Goal: Task Accomplishment & Management: Manage account settings

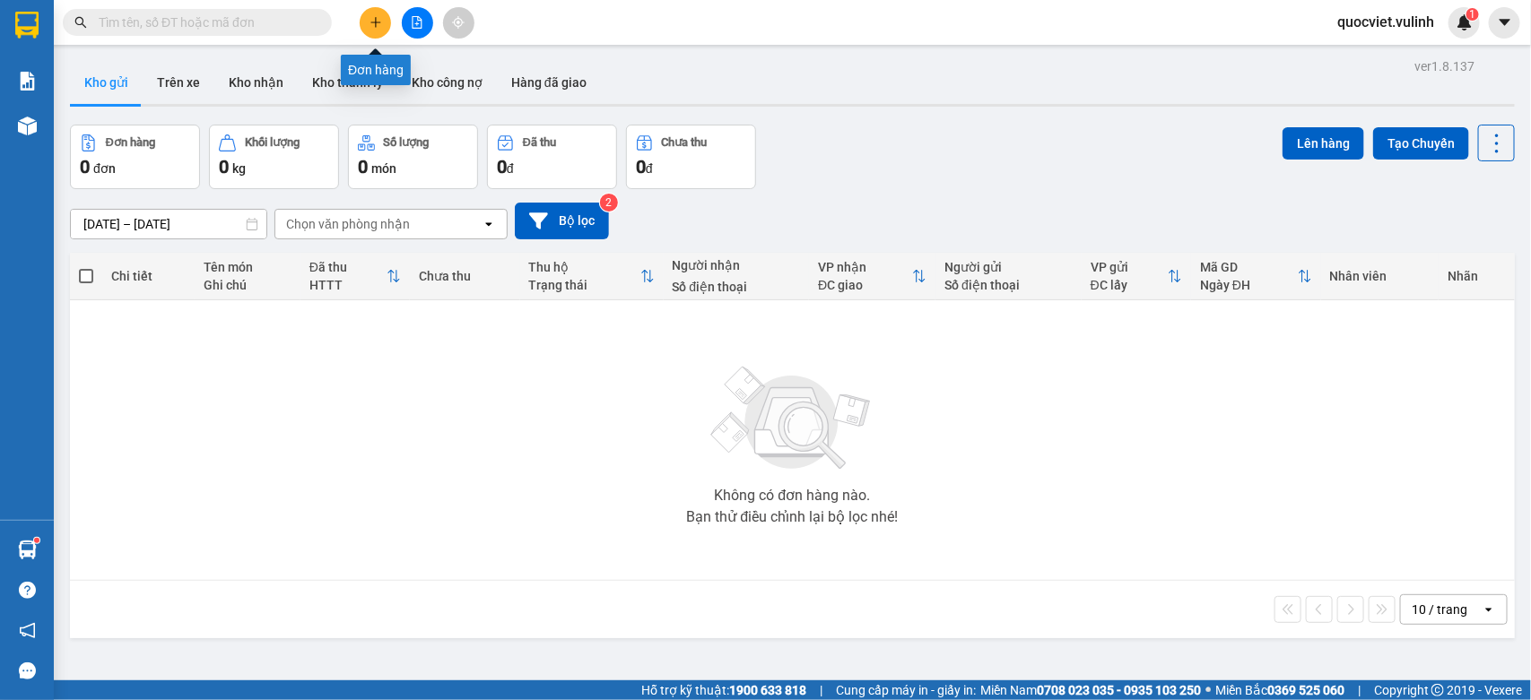
click at [378, 22] on icon "plus" at bounding box center [375, 22] width 10 height 1
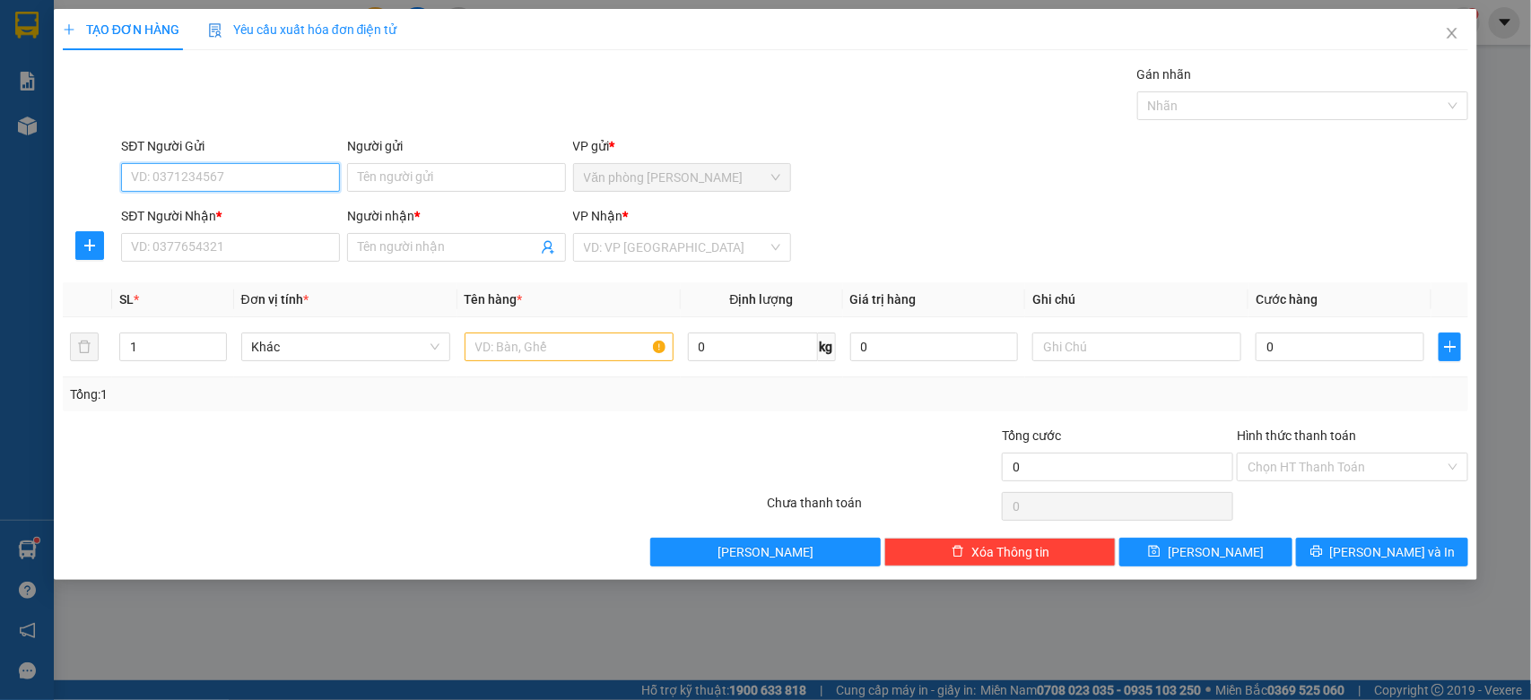
paste input "931414386"
click at [123, 193] on div "SĐT Người Gửi 931414386 931414386" at bounding box center [230, 167] width 219 height 63
click at [128, 182] on input "931414386" at bounding box center [230, 177] width 219 height 29
type input "0931414386"
click at [256, 211] on div "0931414386 - Thành" at bounding box center [230, 214] width 197 height 20
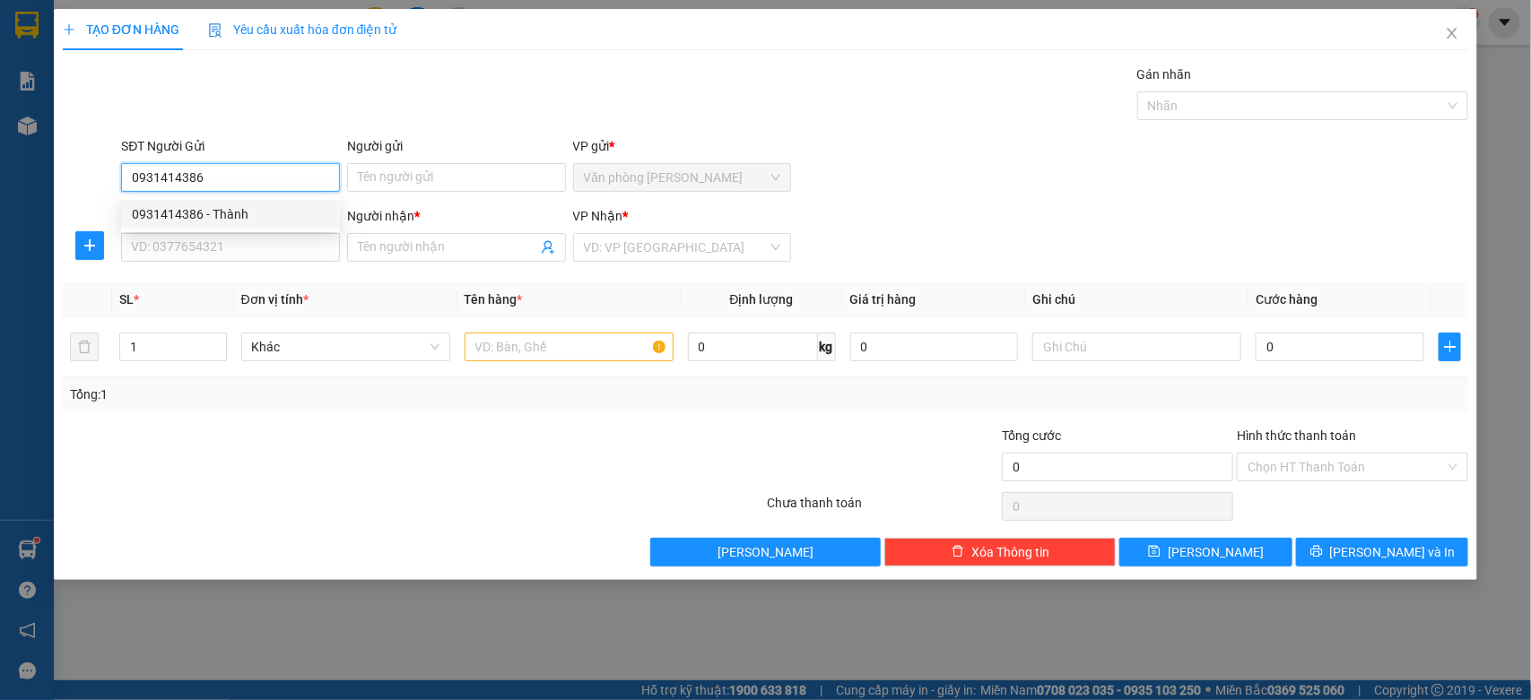
type input "Thành"
type input "0931414386"
type input "Thành"
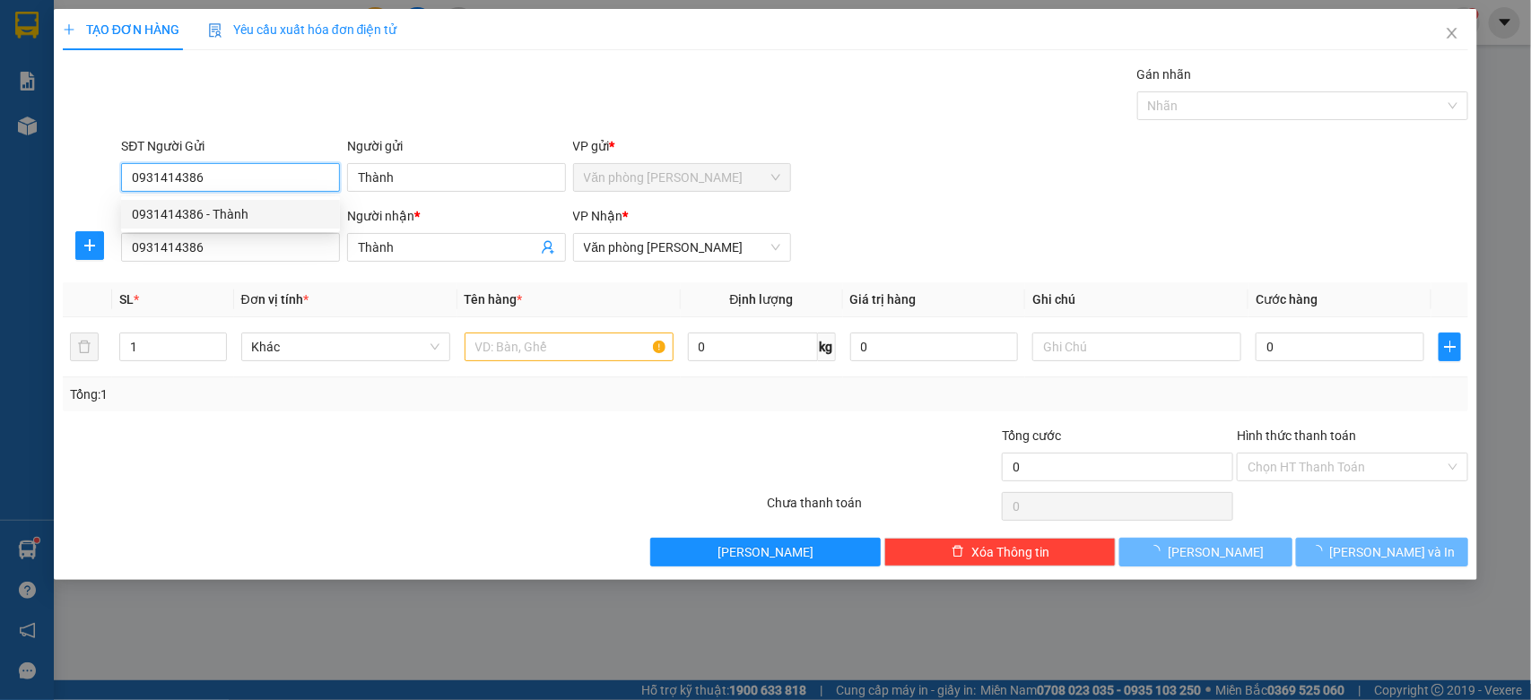
type input "130.000"
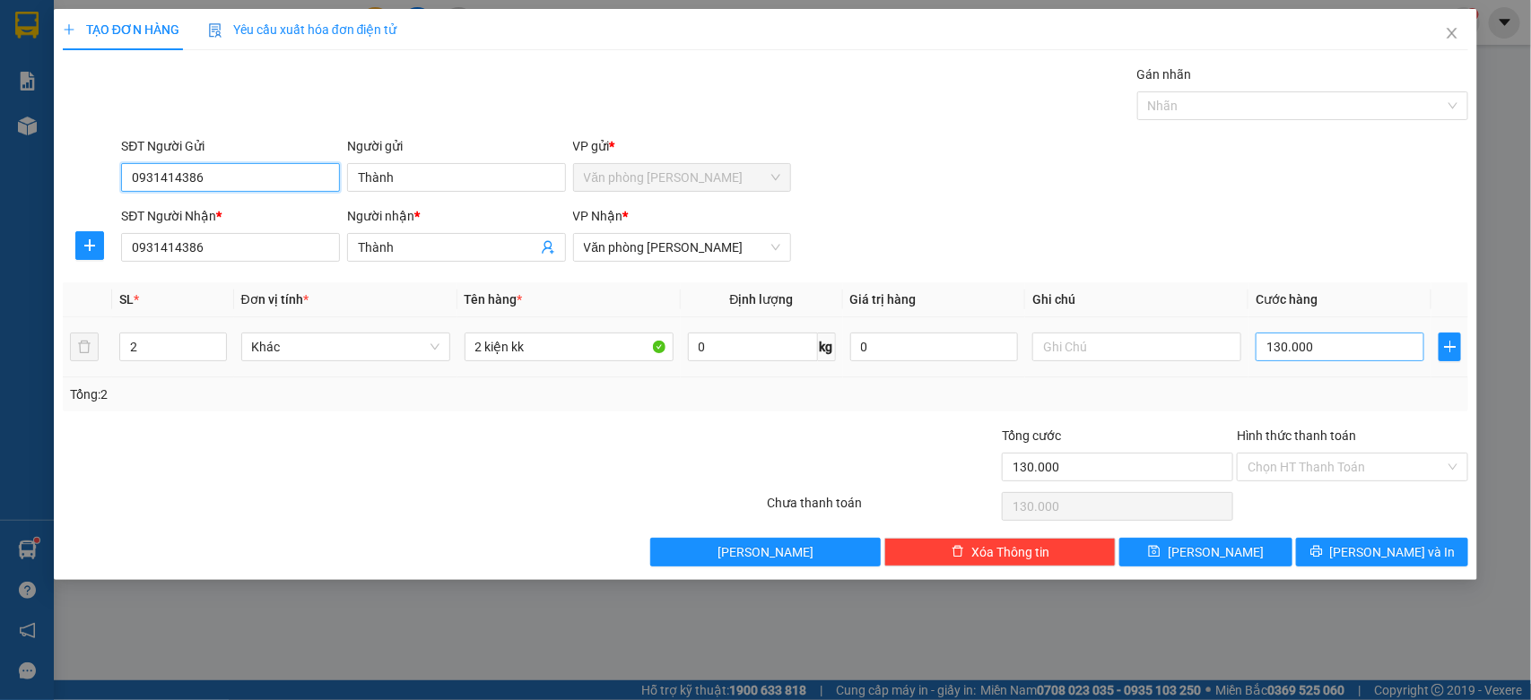
type input "0931414386"
click at [1325, 342] on input "130.000" at bounding box center [1340, 347] width 169 height 29
type input "0"
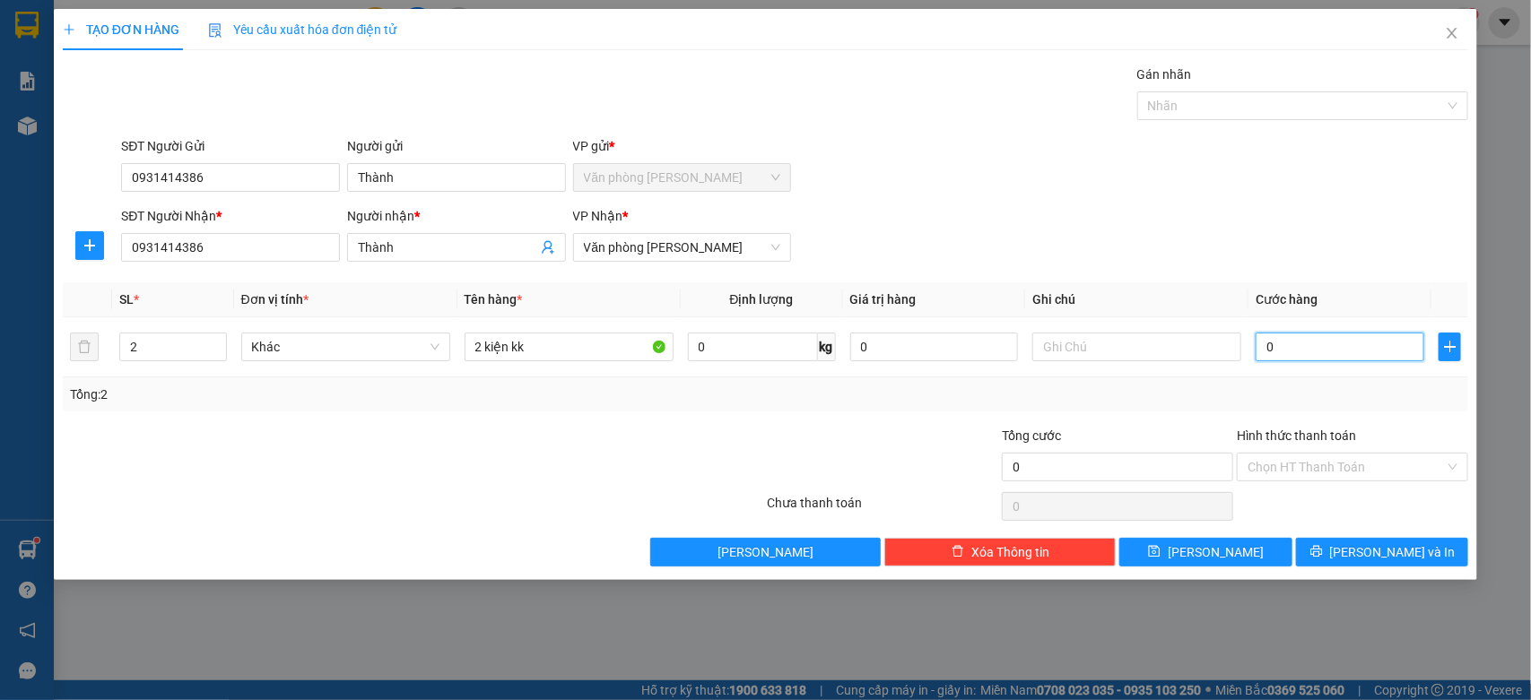
type input "0"
type input "80"
type input "800"
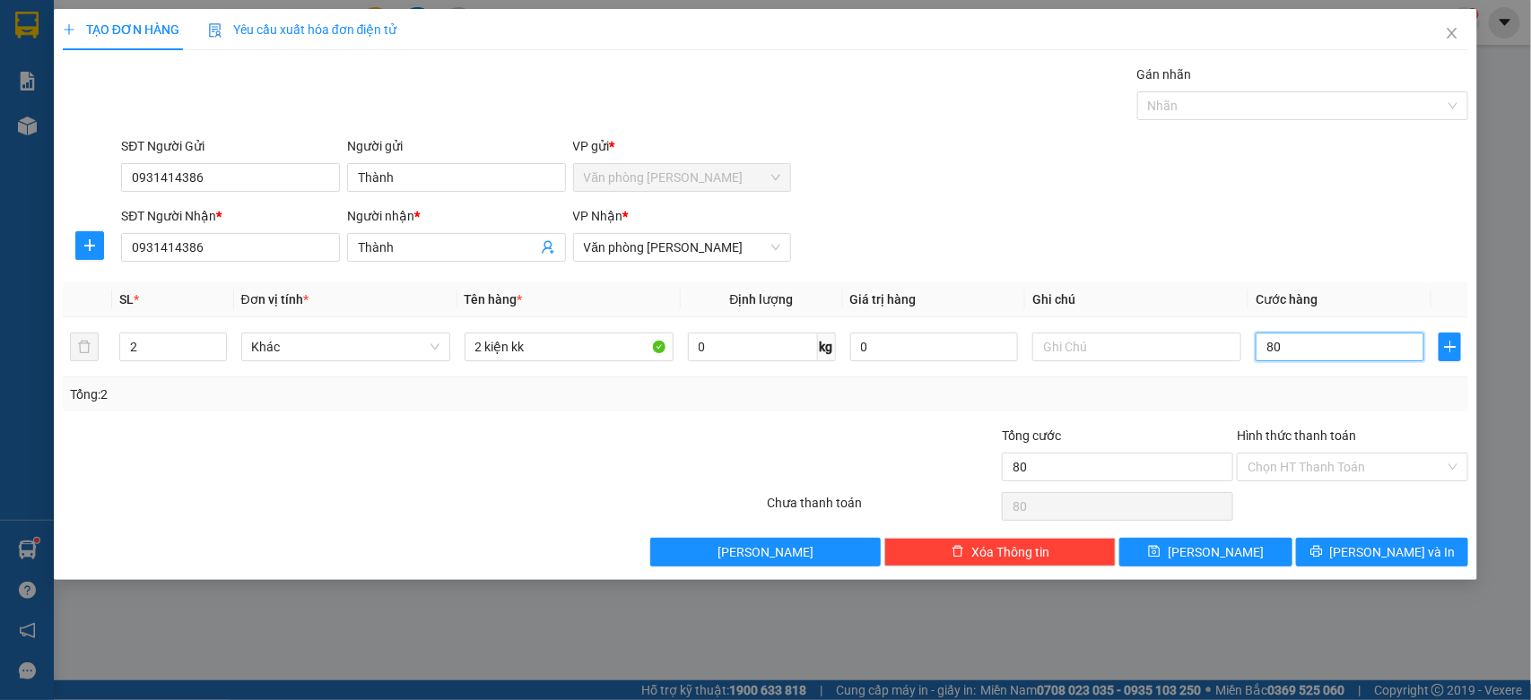
type input "800"
type input "8.000"
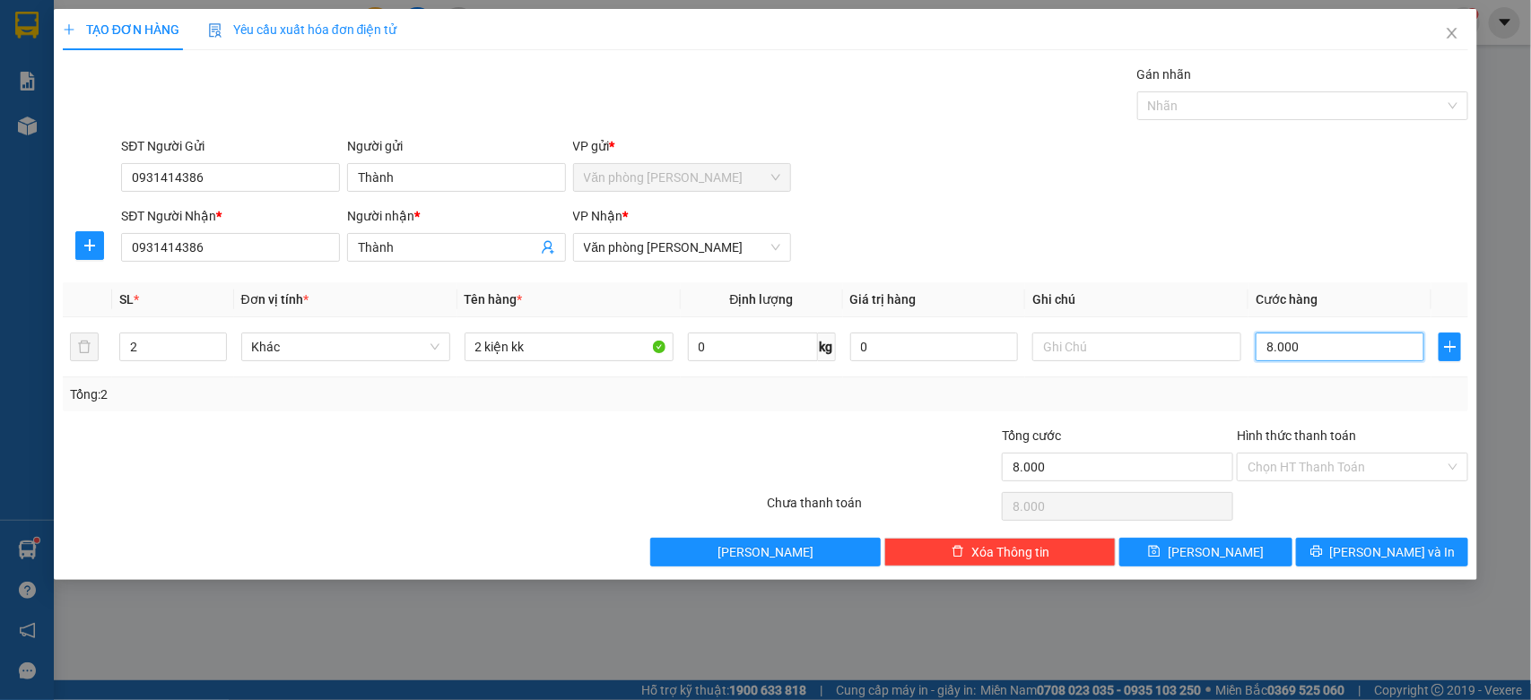
type input "80.000"
click at [190, 352] on input "2" at bounding box center [173, 347] width 106 height 27
type input "1"
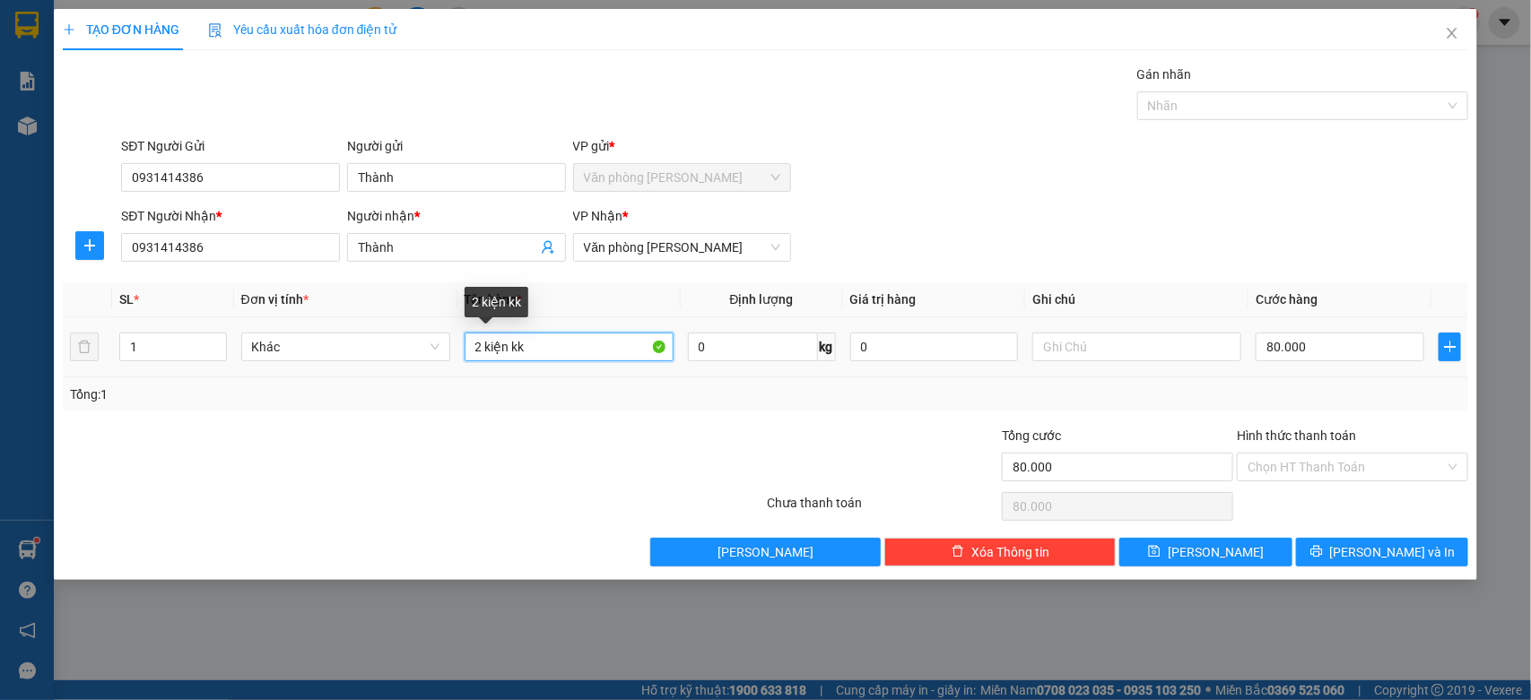
click at [478, 347] on input "2 kiện kk" at bounding box center [569, 347] width 209 height 29
type input "1 kiện kk"
click at [1262, 491] on div "Chọn HT Thanh Toán" at bounding box center [1352, 507] width 235 height 36
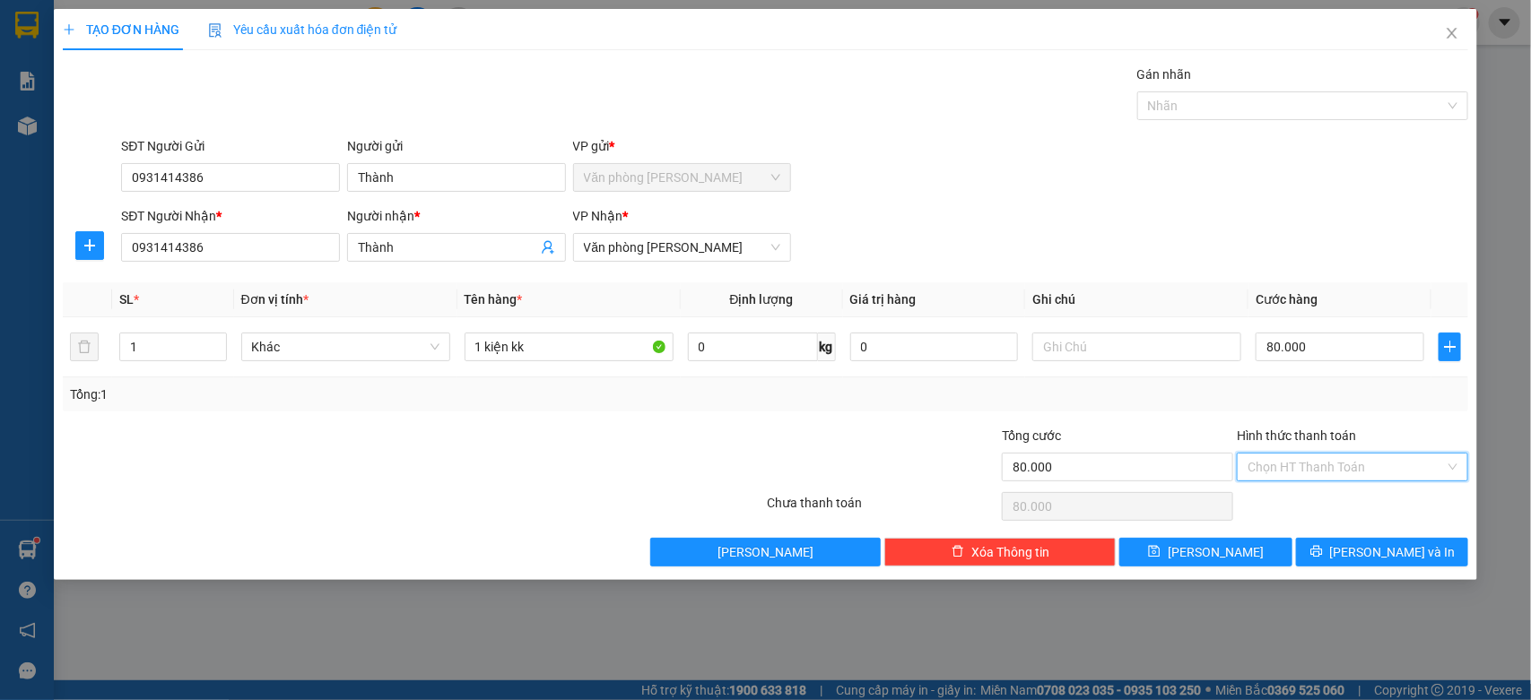
click at [1260, 476] on input "Hình thức thanh toán" at bounding box center [1345, 467] width 197 height 27
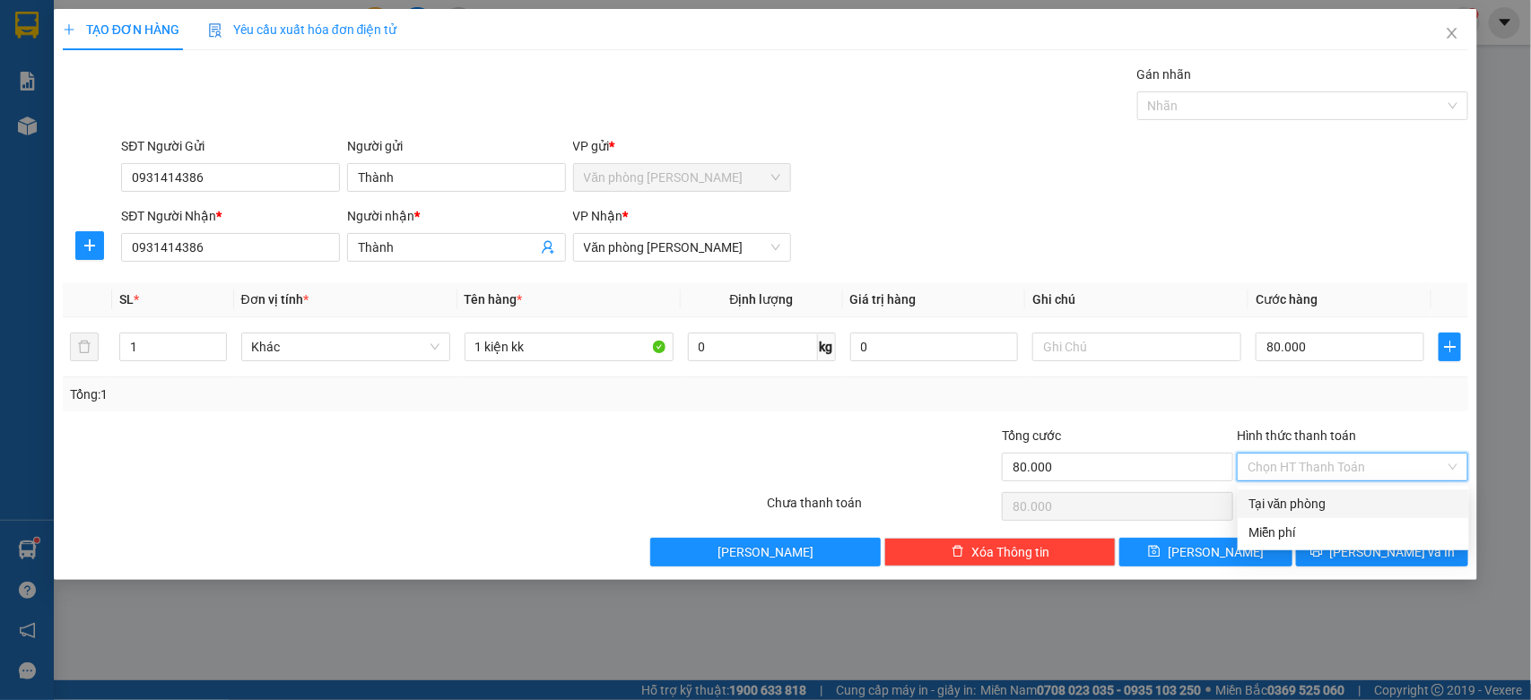
click at [1350, 494] on div "Tại văn phòng" at bounding box center [1353, 504] width 210 height 20
type input "0"
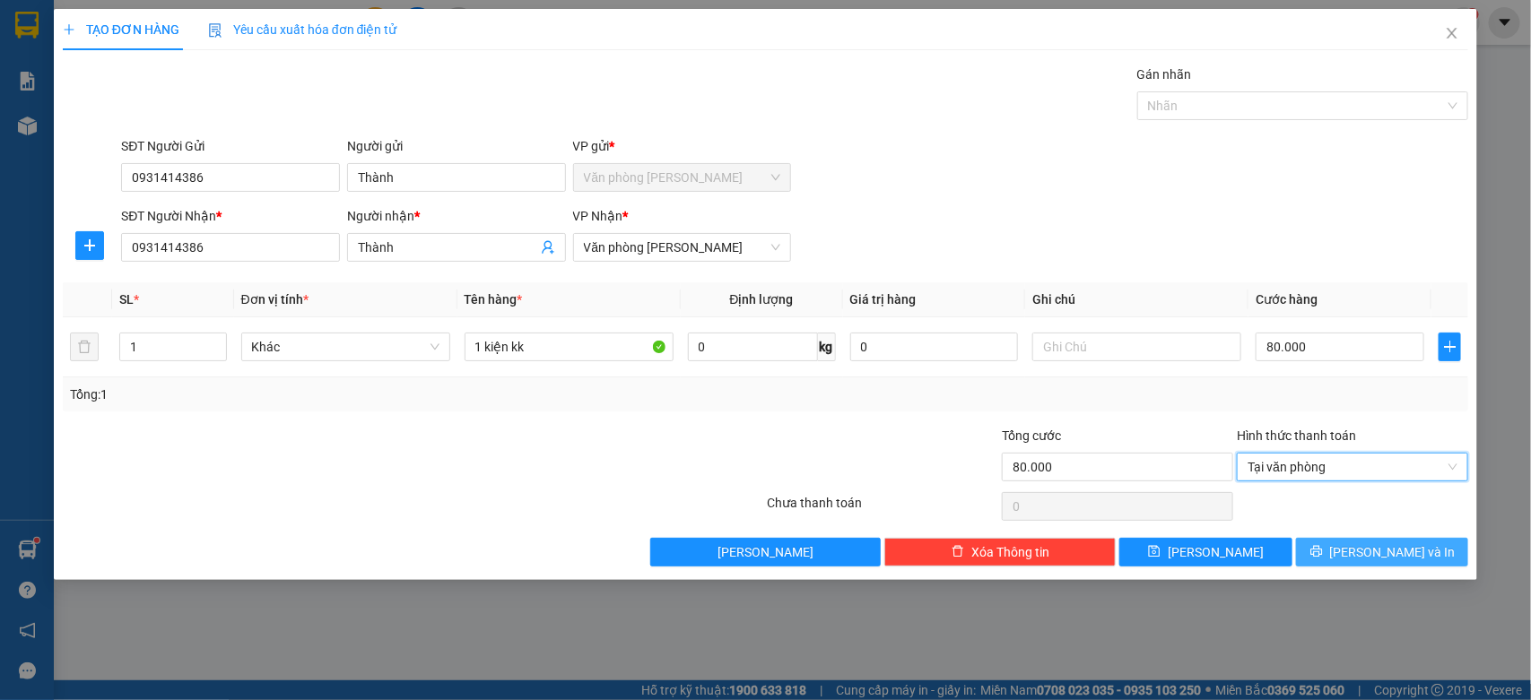
click at [1364, 544] on button "[PERSON_NAME] và In" at bounding box center [1382, 552] width 172 height 29
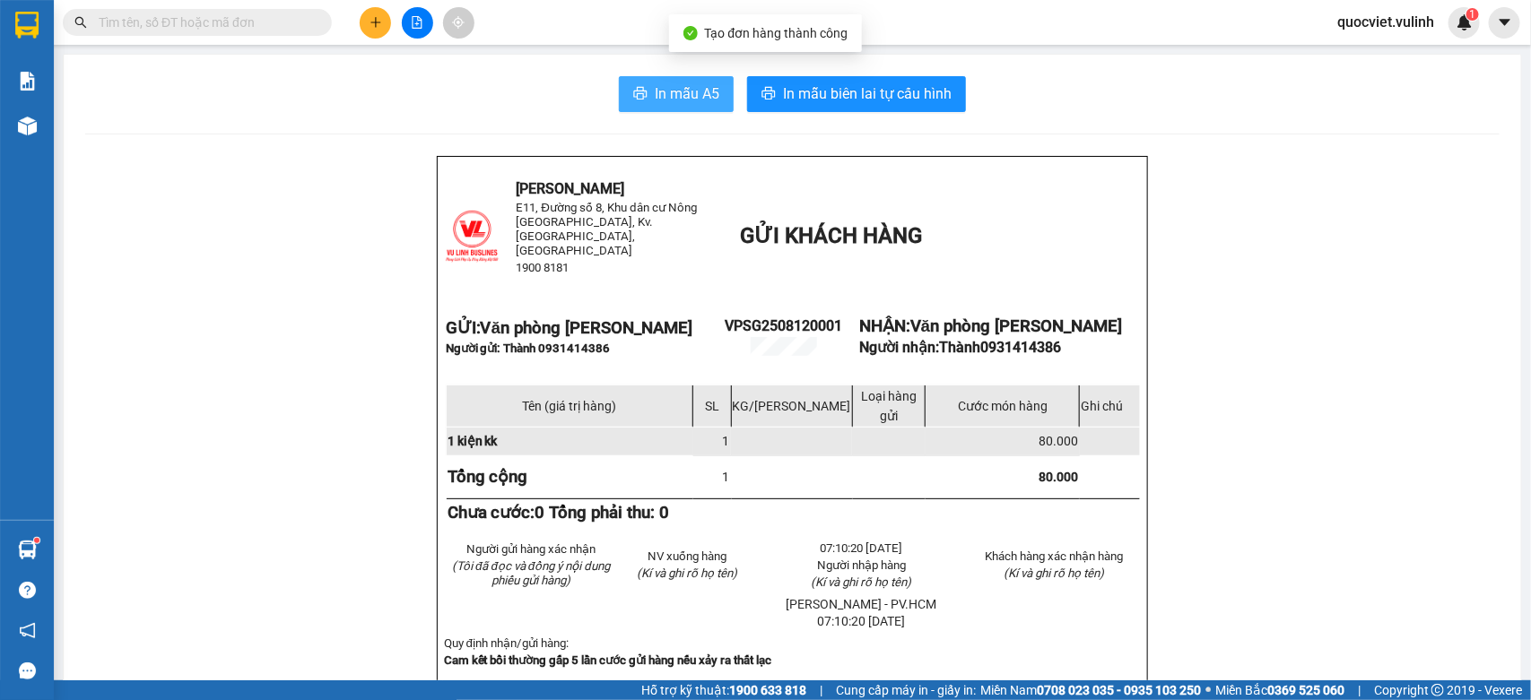
click at [620, 86] on button "In mẫu A5" at bounding box center [676, 94] width 115 height 36
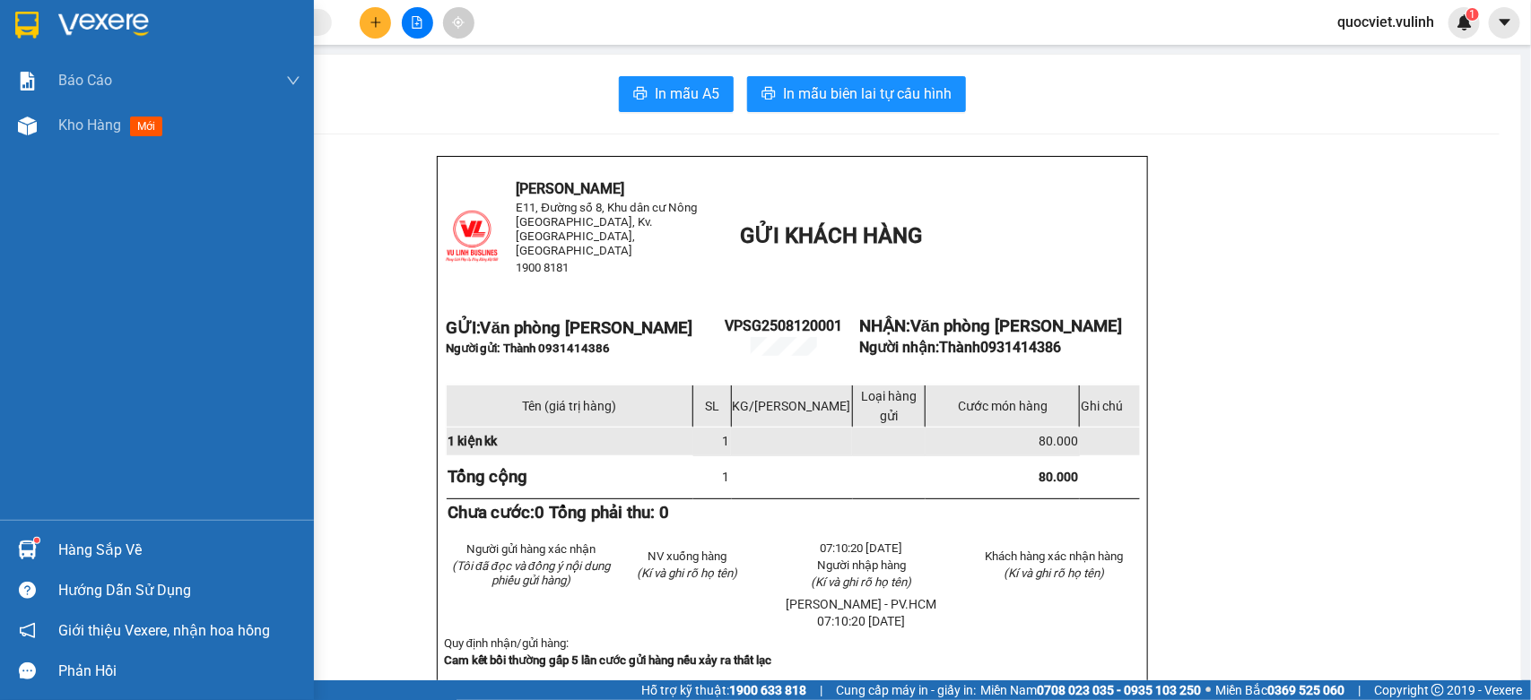
click at [24, 549] on img at bounding box center [27, 550] width 19 height 19
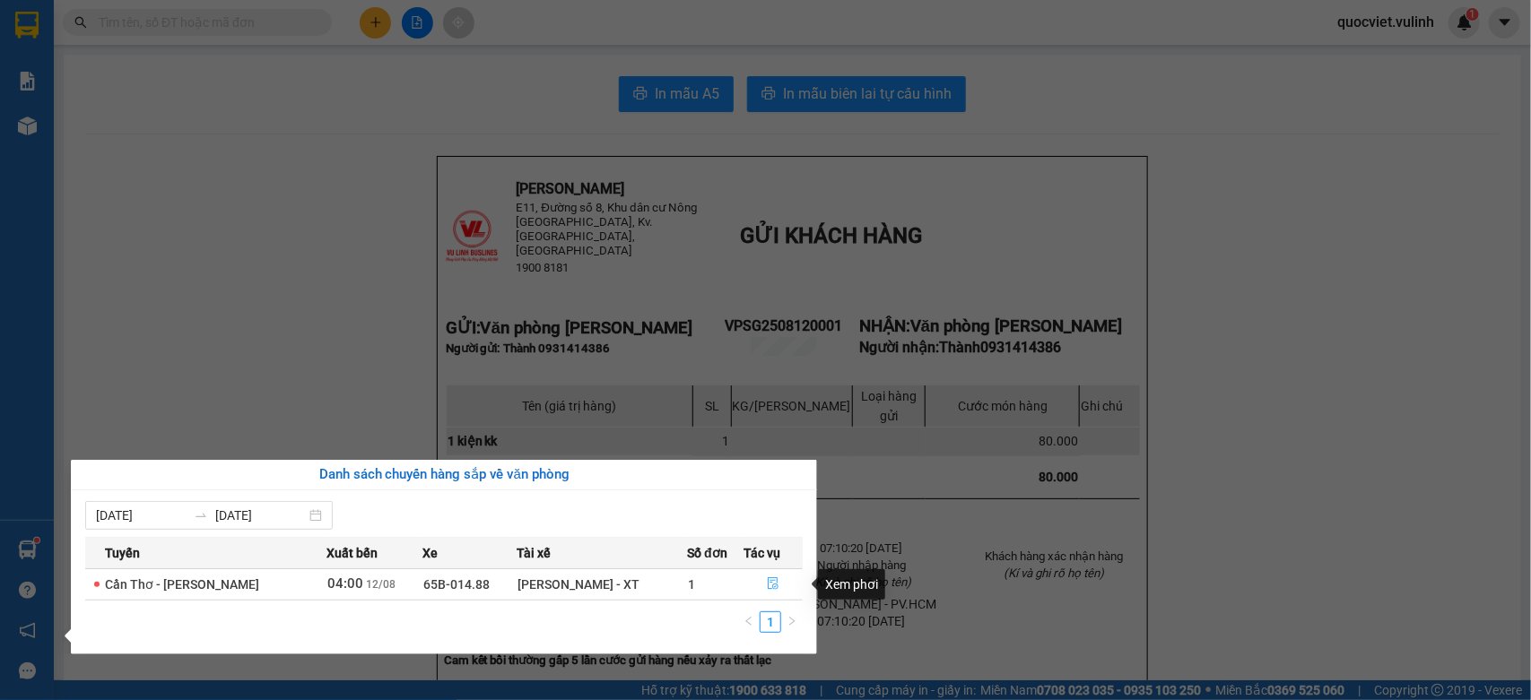
click at [772, 578] on icon "file-done" at bounding box center [773, 584] width 13 height 13
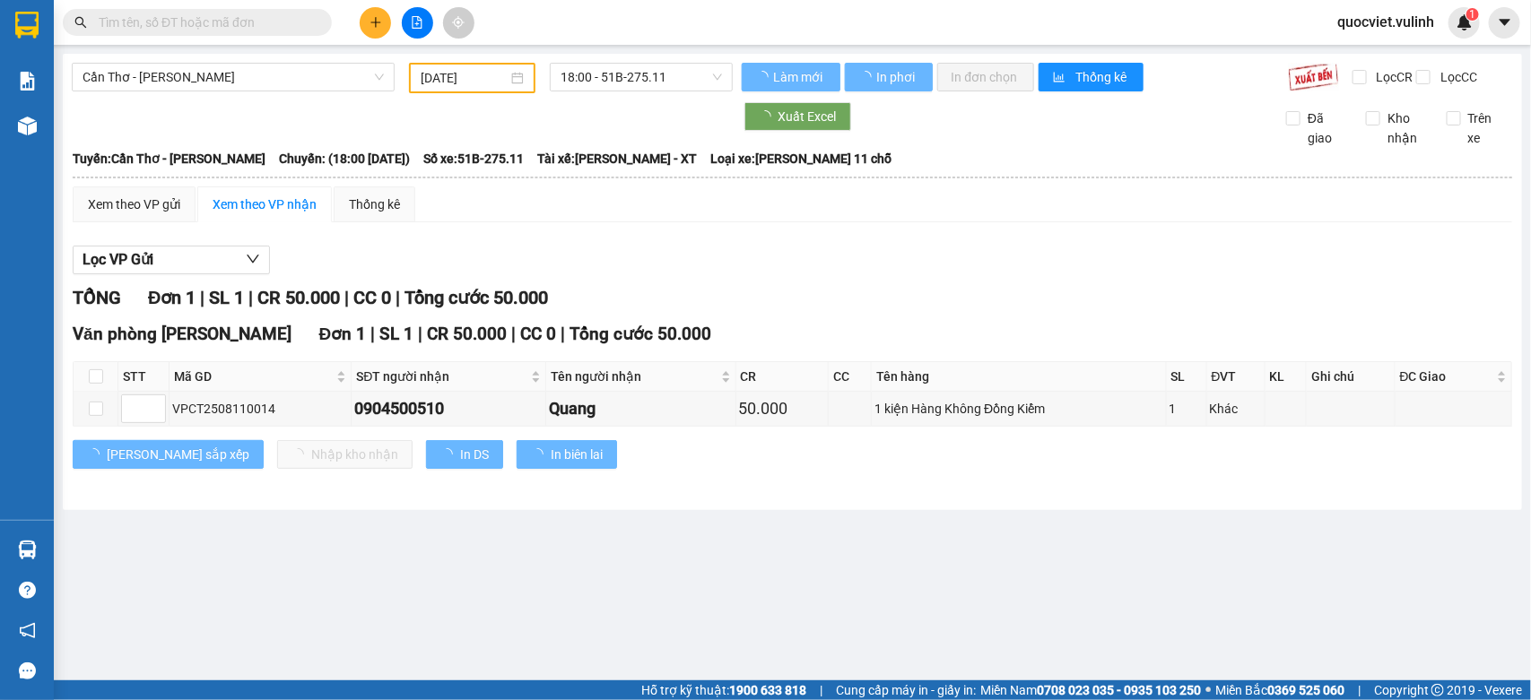
type input "[DATE]"
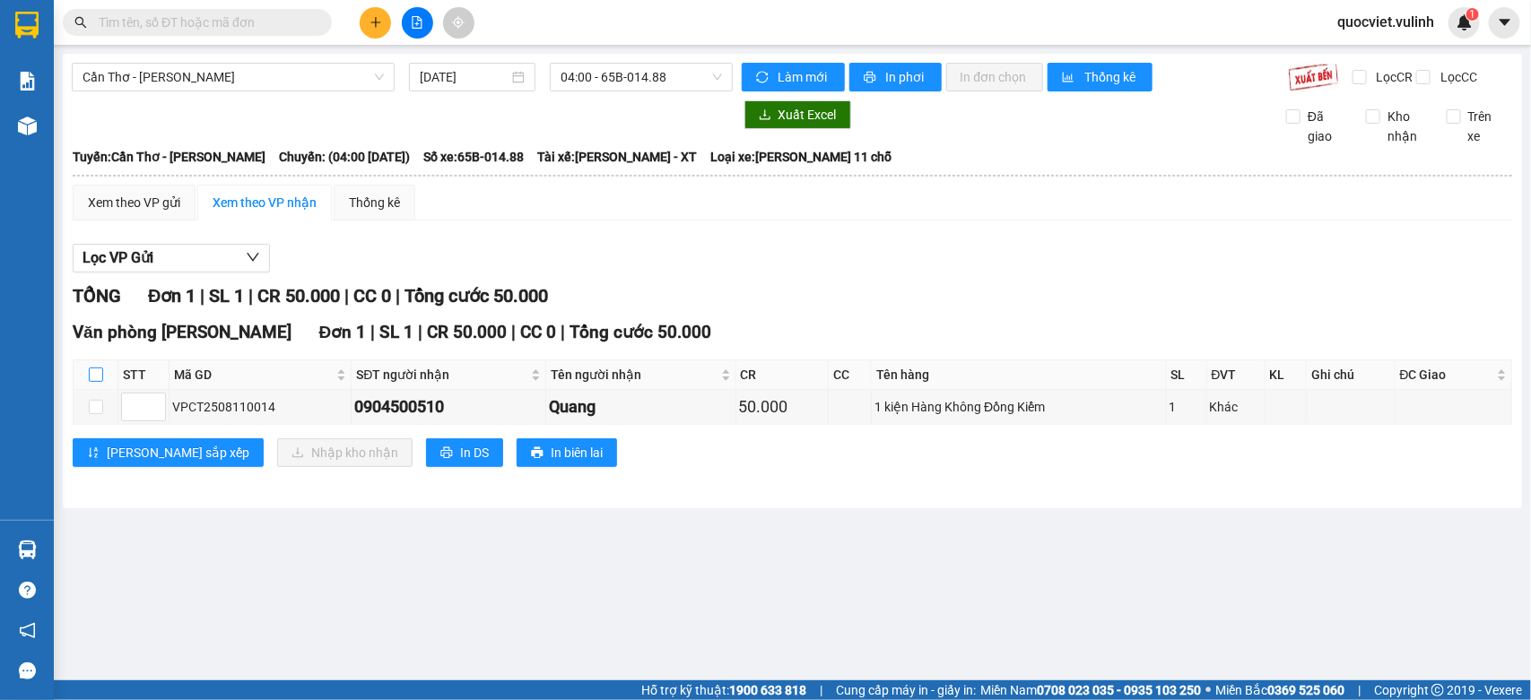
click at [100, 382] on input "checkbox" at bounding box center [96, 375] width 14 height 14
checkbox input "true"
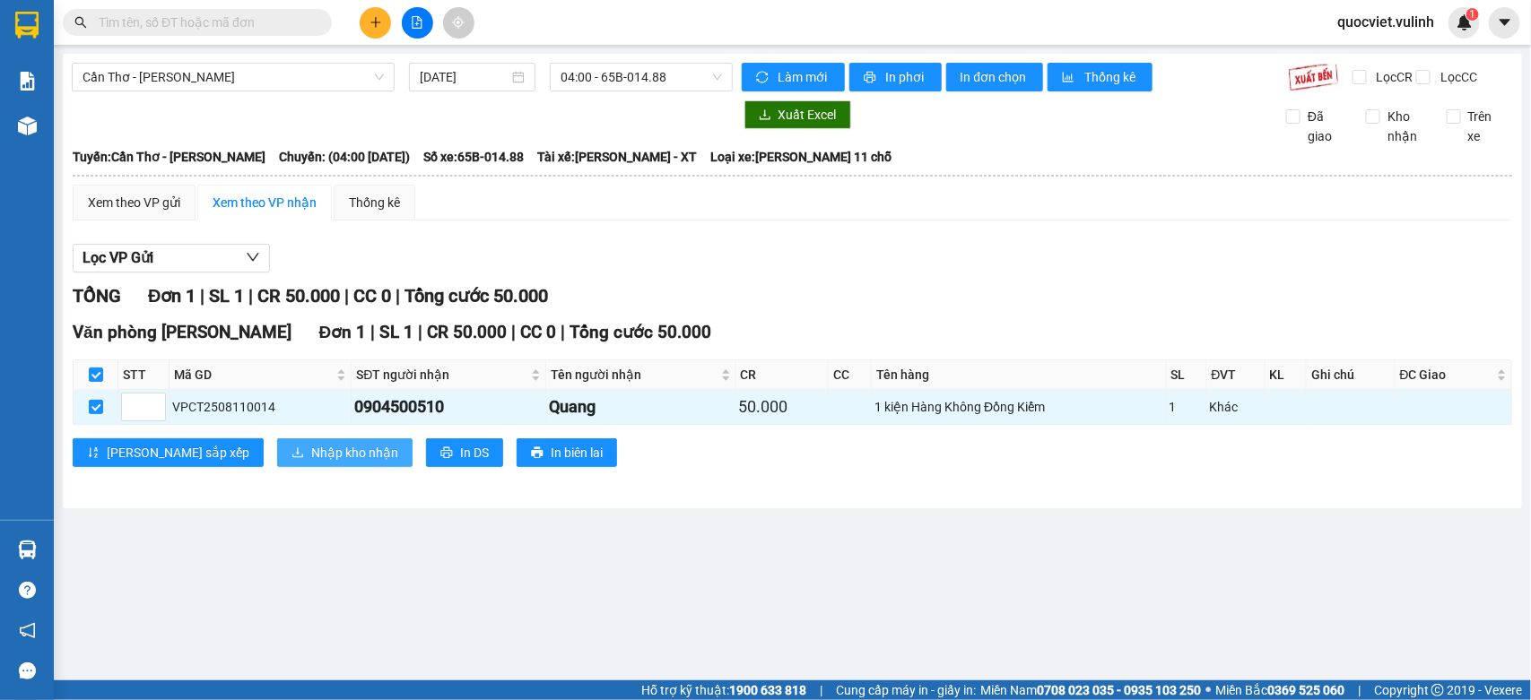
click at [311, 463] on span "Nhập kho nhận" at bounding box center [354, 453] width 87 height 20
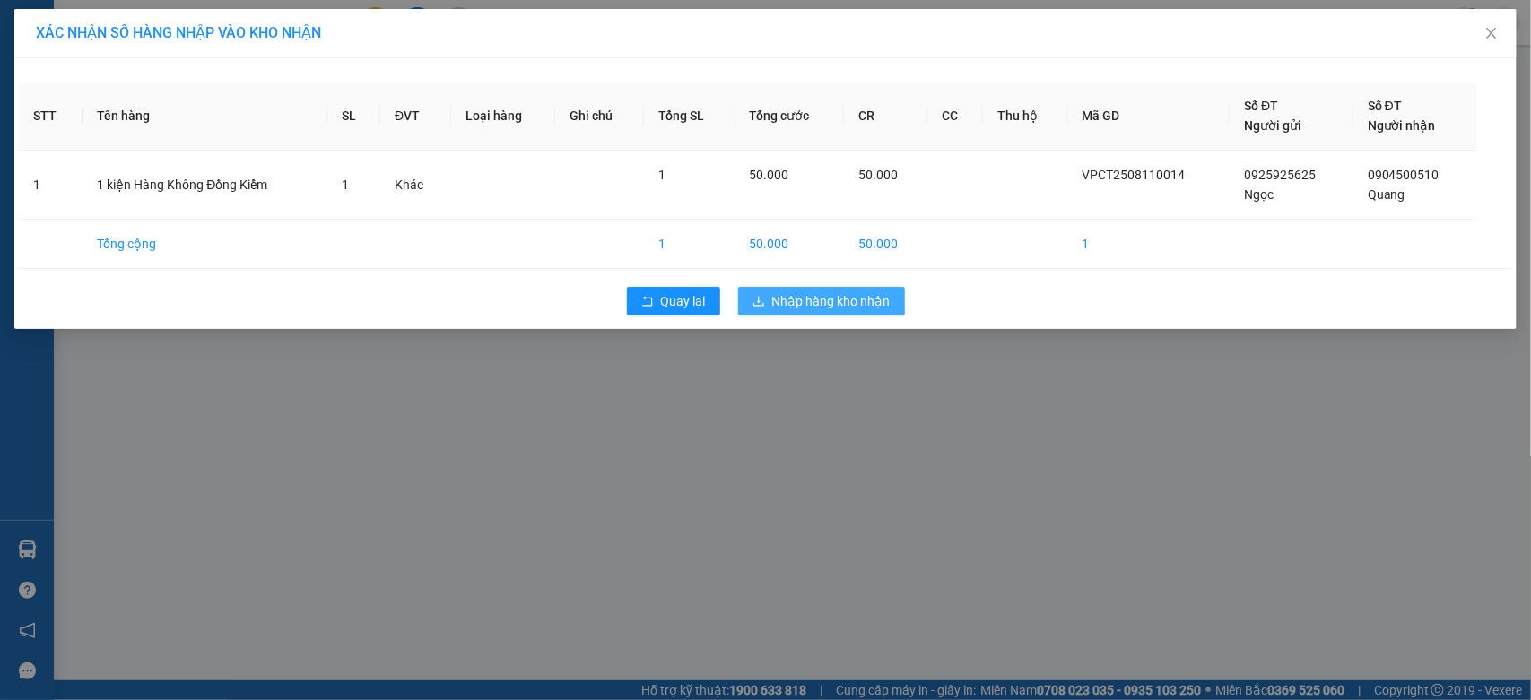
click at [877, 293] on span "Nhập hàng kho nhận" at bounding box center [831, 301] width 118 height 20
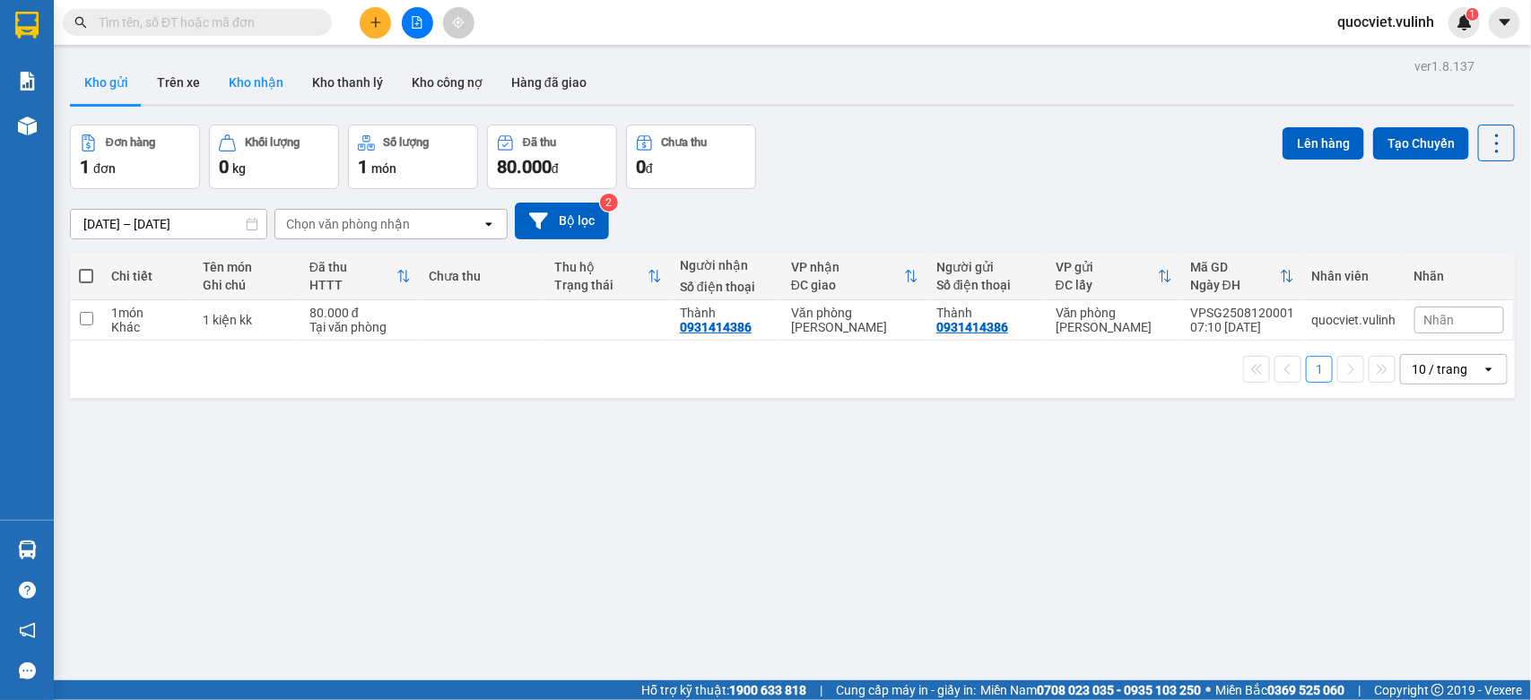
click at [249, 97] on button "Kho nhận" at bounding box center [255, 82] width 83 height 43
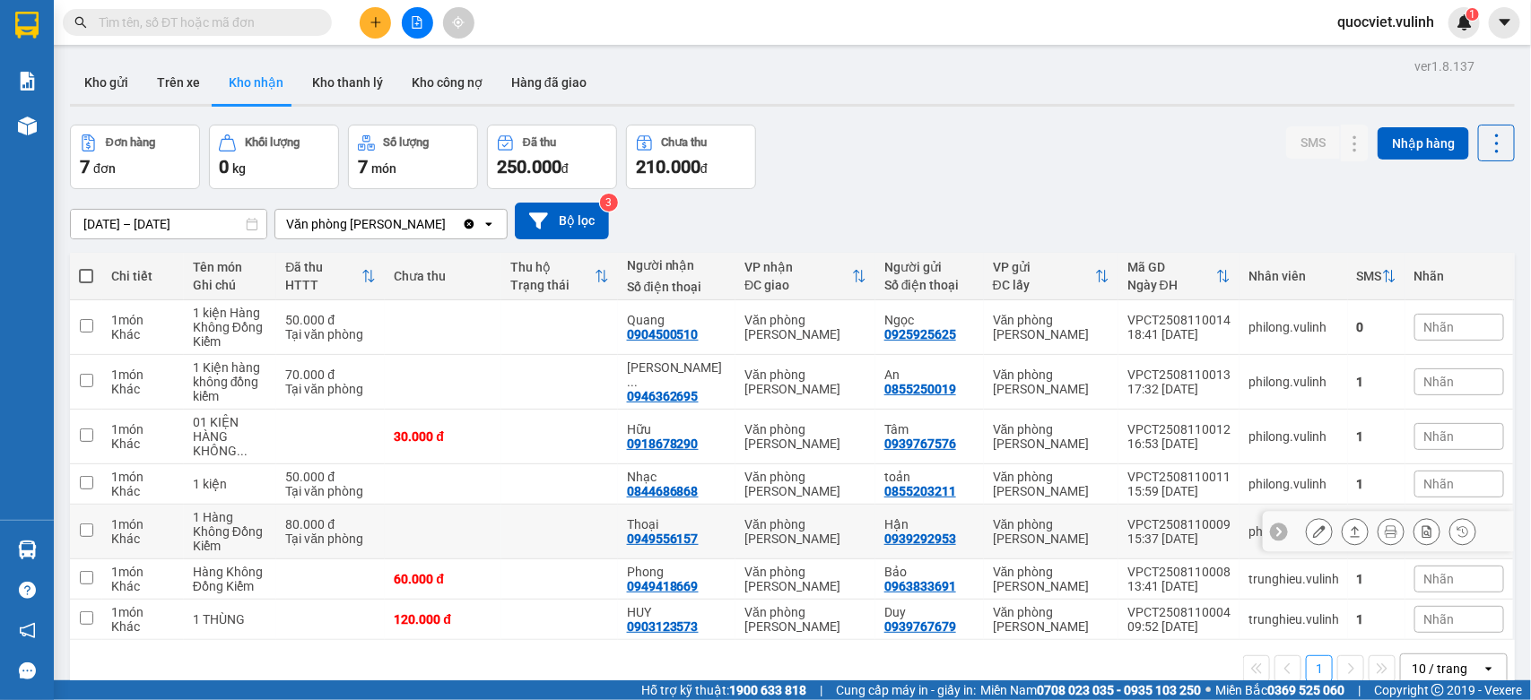
scroll to position [83, 0]
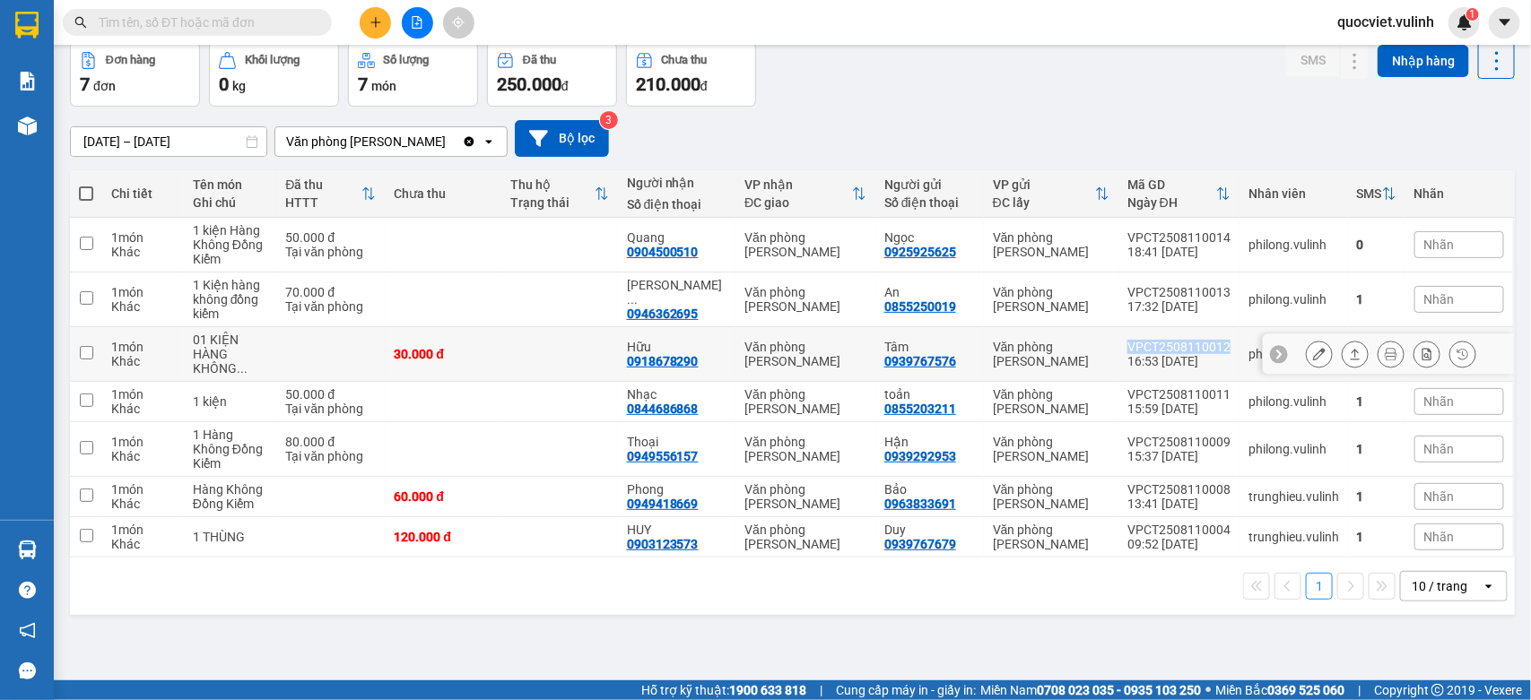
copy div "VPCT2508110012"
drag, startPoint x: 1113, startPoint y: 345, endPoint x: 1213, endPoint y: 347, distance: 100.5
click at [1213, 347] on td "VPCT2508110012 16:53 [DATE]" at bounding box center [1178, 354] width 121 height 55
checkbox input "true"
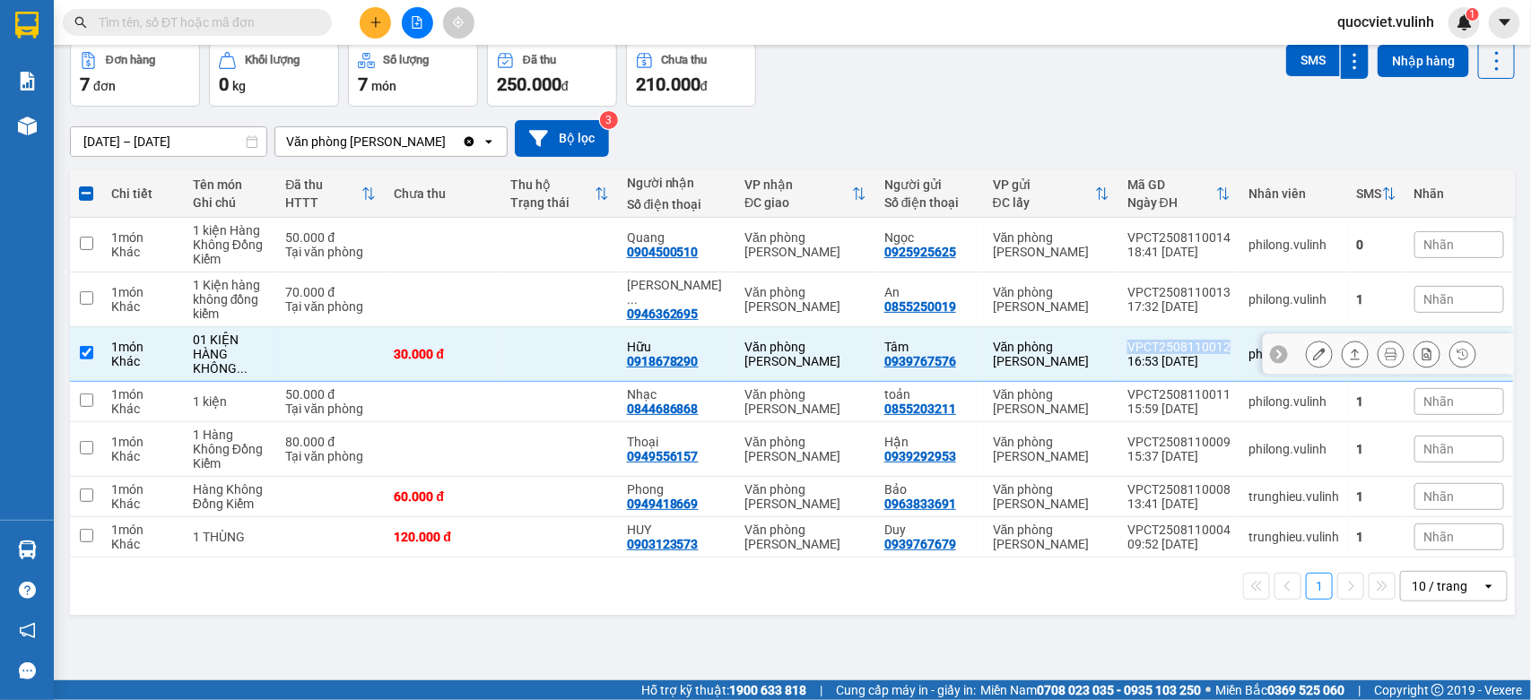
click at [1313, 360] on icon at bounding box center [1319, 354] width 13 height 13
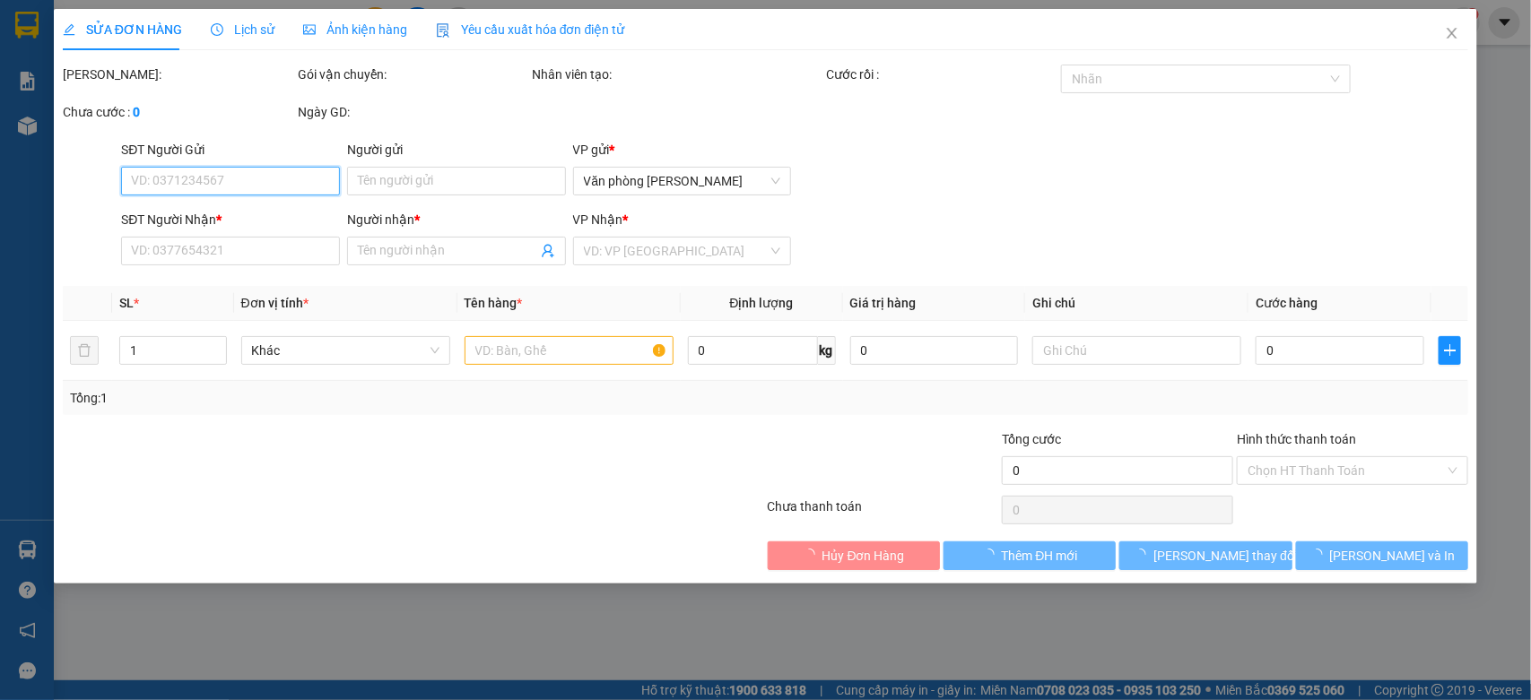
click at [211, 182] on input "SĐT Người Gửi" at bounding box center [230, 181] width 219 height 29
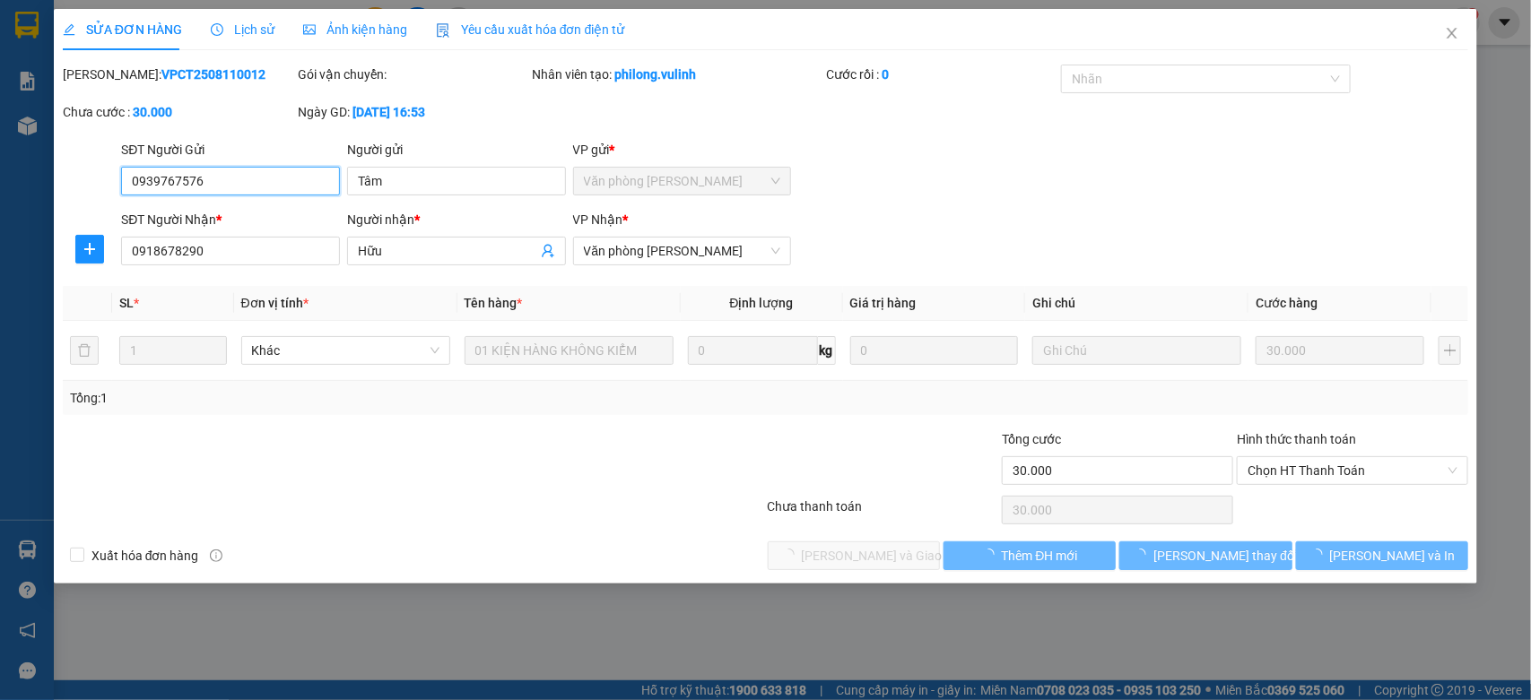
type input "0939767576"
type input "Tâm"
type input "0918678290"
type input "Hữu"
type input "30.000"
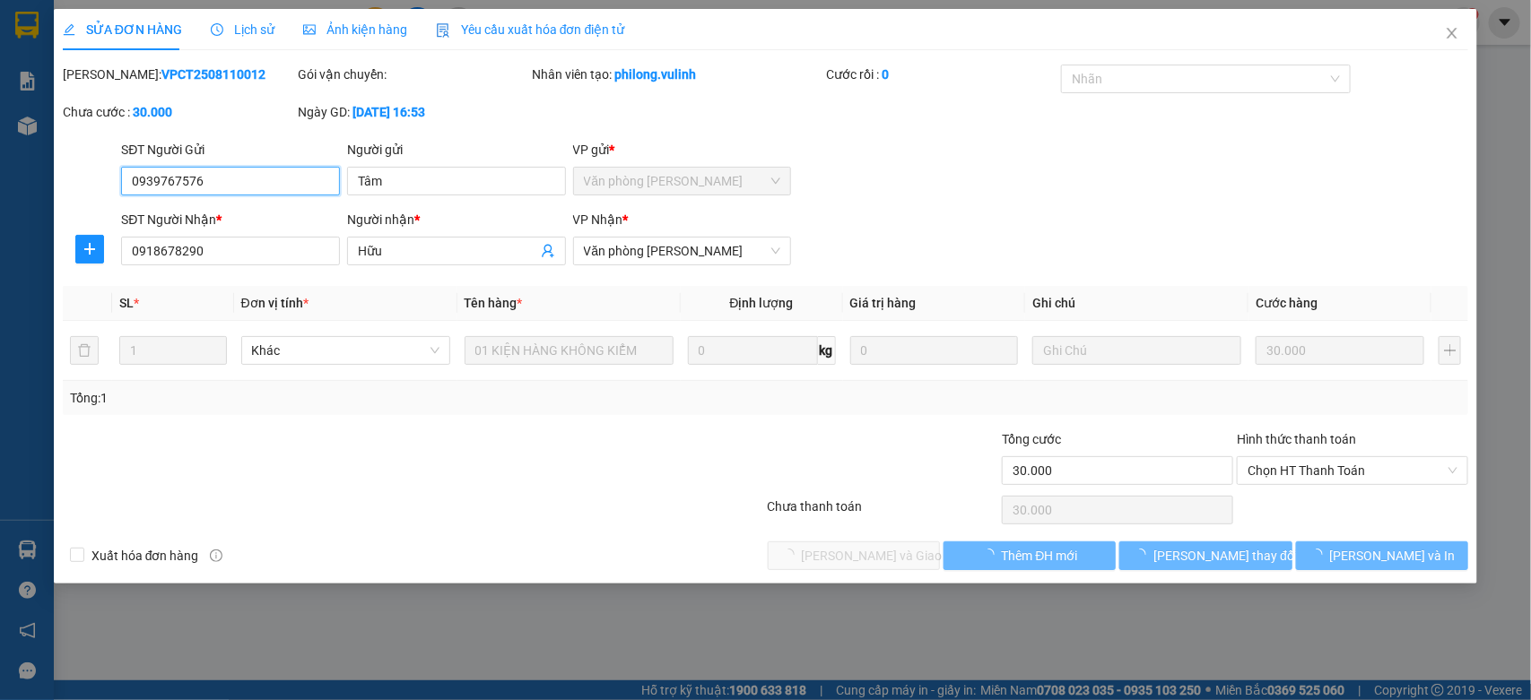
type input "30.000"
click at [211, 182] on input "0939767576" at bounding box center [230, 181] width 219 height 29
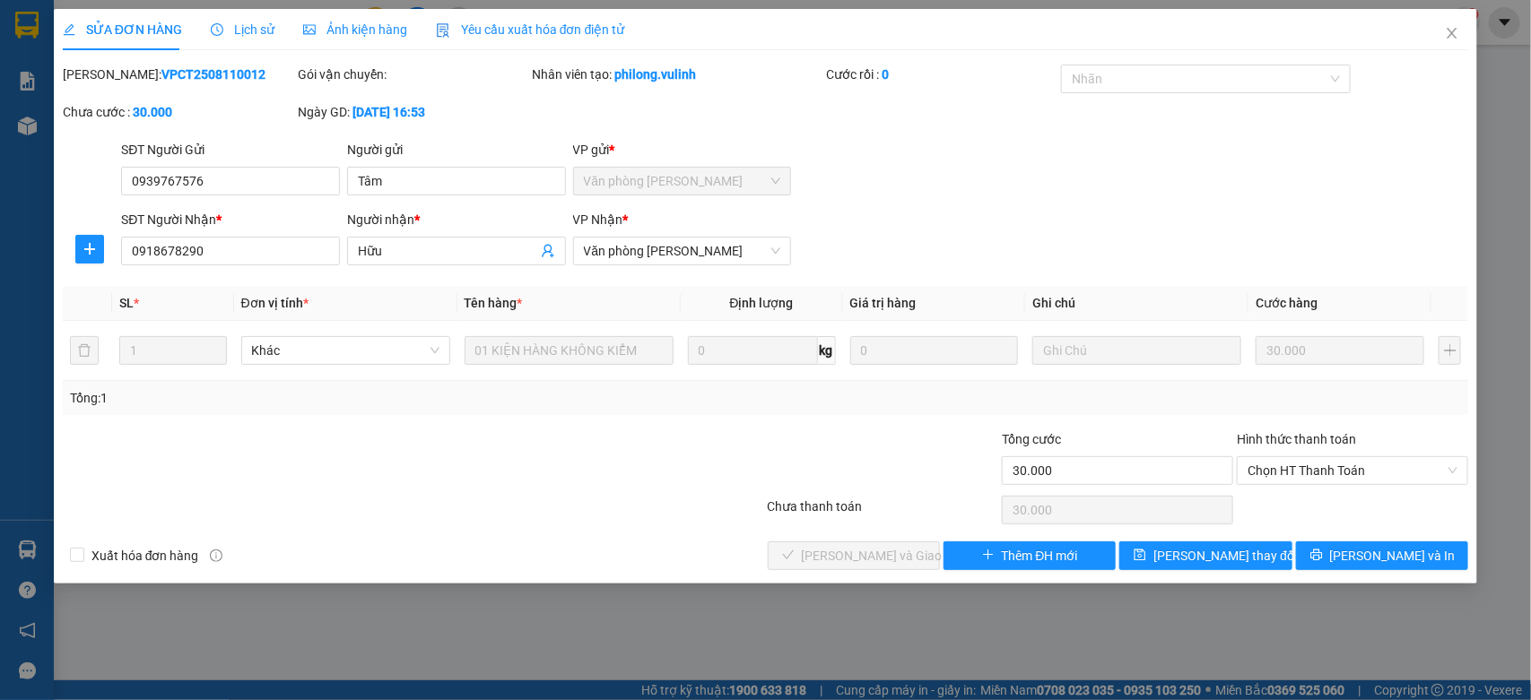
click at [462, 152] on div "Người gửi" at bounding box center [456, 150] width 219 height 20
click at [462, 167] on input "Tâm" at bounding box center [456, 181] width 219 height 29
click at [439, 195] on input "Tâm" at bounding box center [456, 181] width 219 height 29
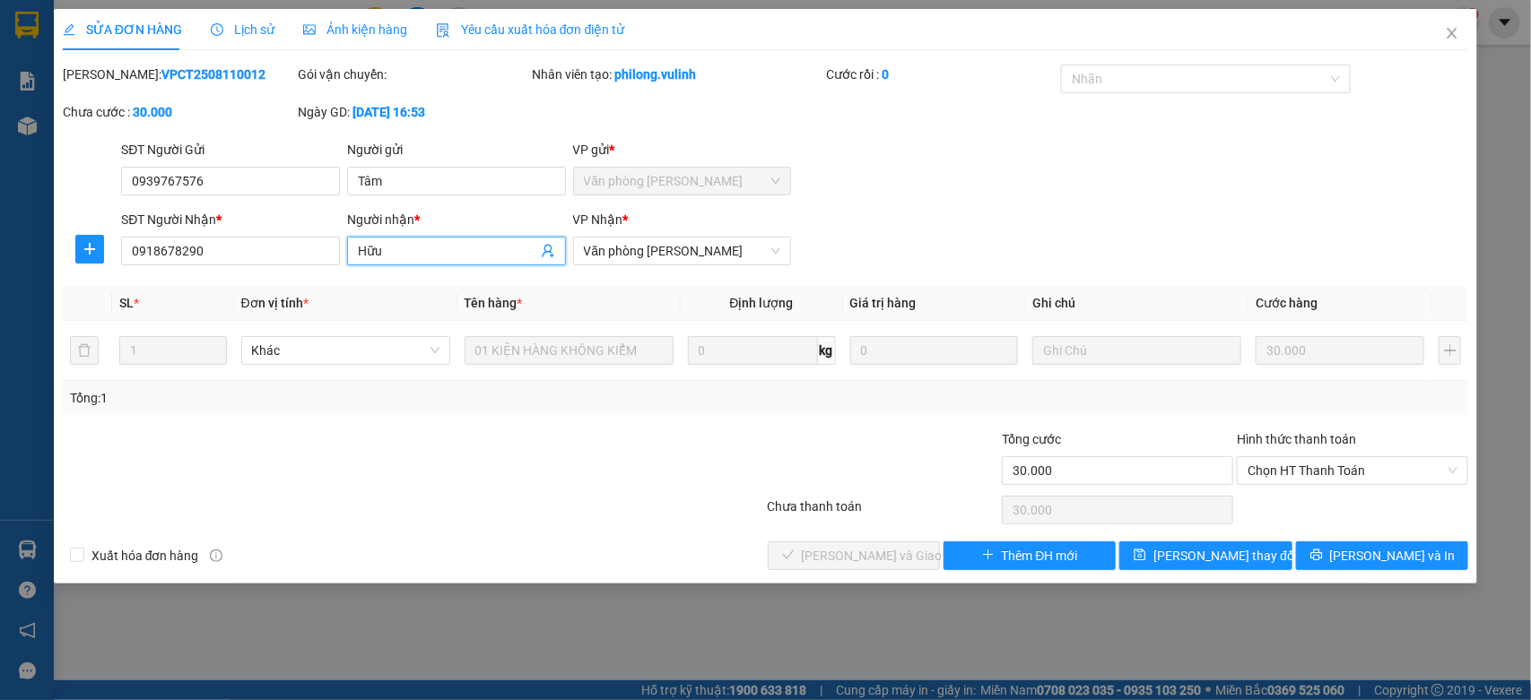
click at [360, 258] on input "Hữu" at bounding box center [447, 251] width 179 height 20
click at [222, 258] on input "0918678290" at bounding box center [230, 251] width 219 height 29
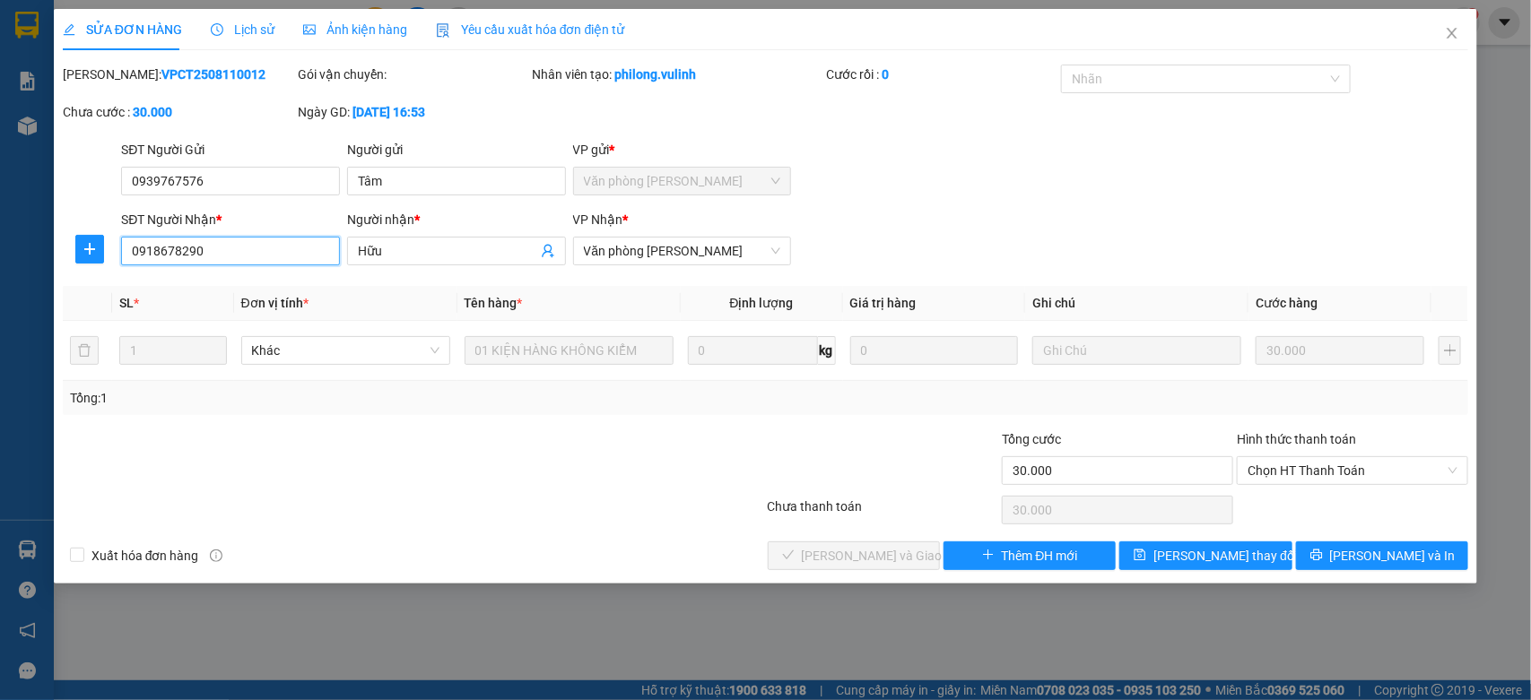
click at [222, 258] on input "0918678290" at bounding box center [230, 251] width 219 height 29
click at [1453, 40] on icon "close" at bounding box center [1452, 33] width 14 height 14
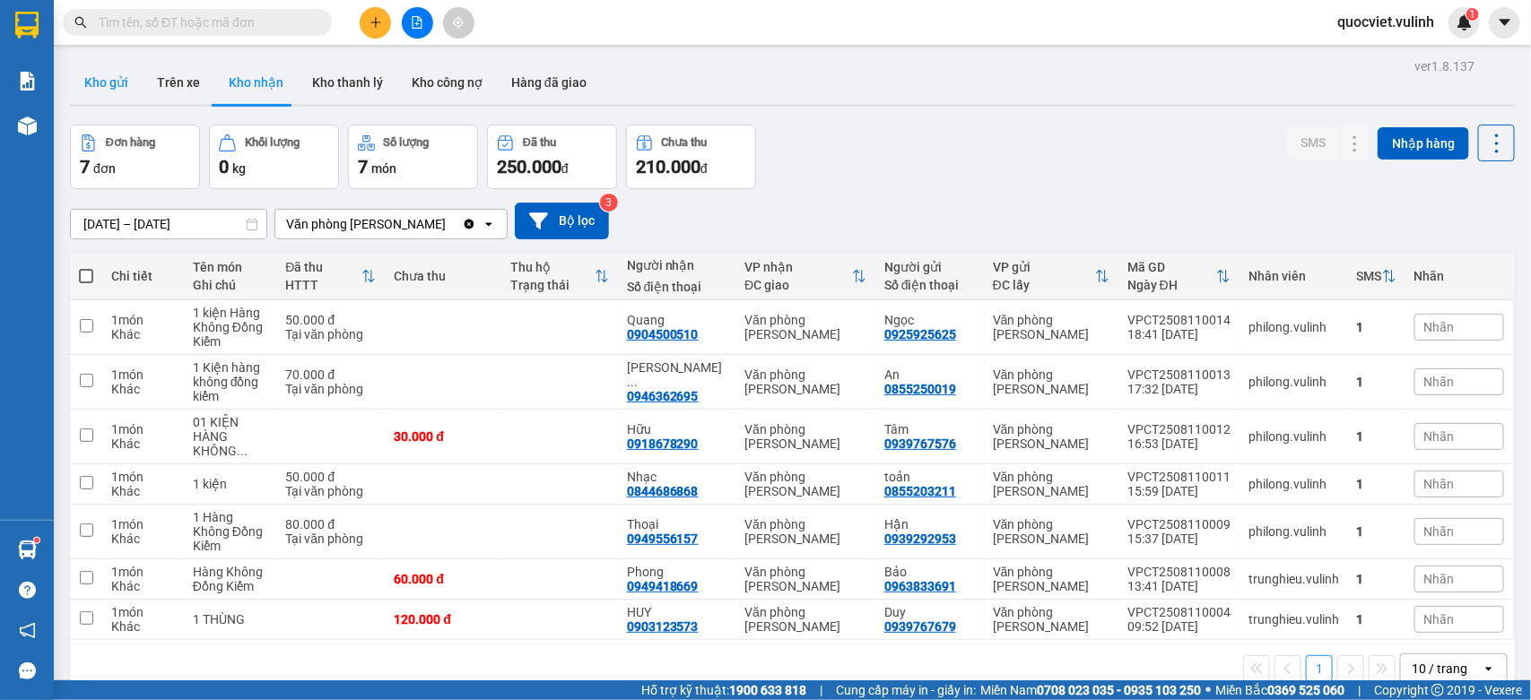
click at [132, 74] on button "Kho gửi" at bounding box center [106, 82] width 73 height 43
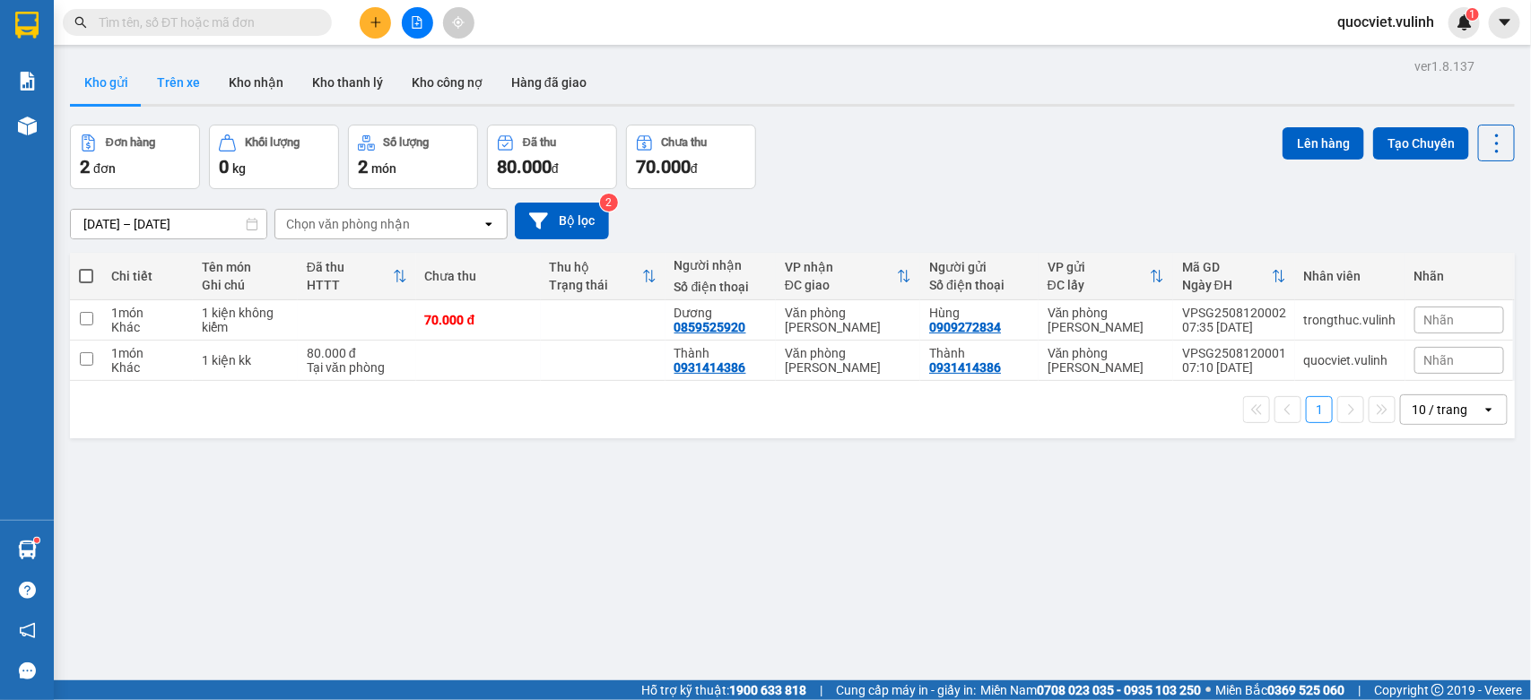
click at [160, 91] on button "Trên xe" at bounding box center [179, 82] width 72 height 43
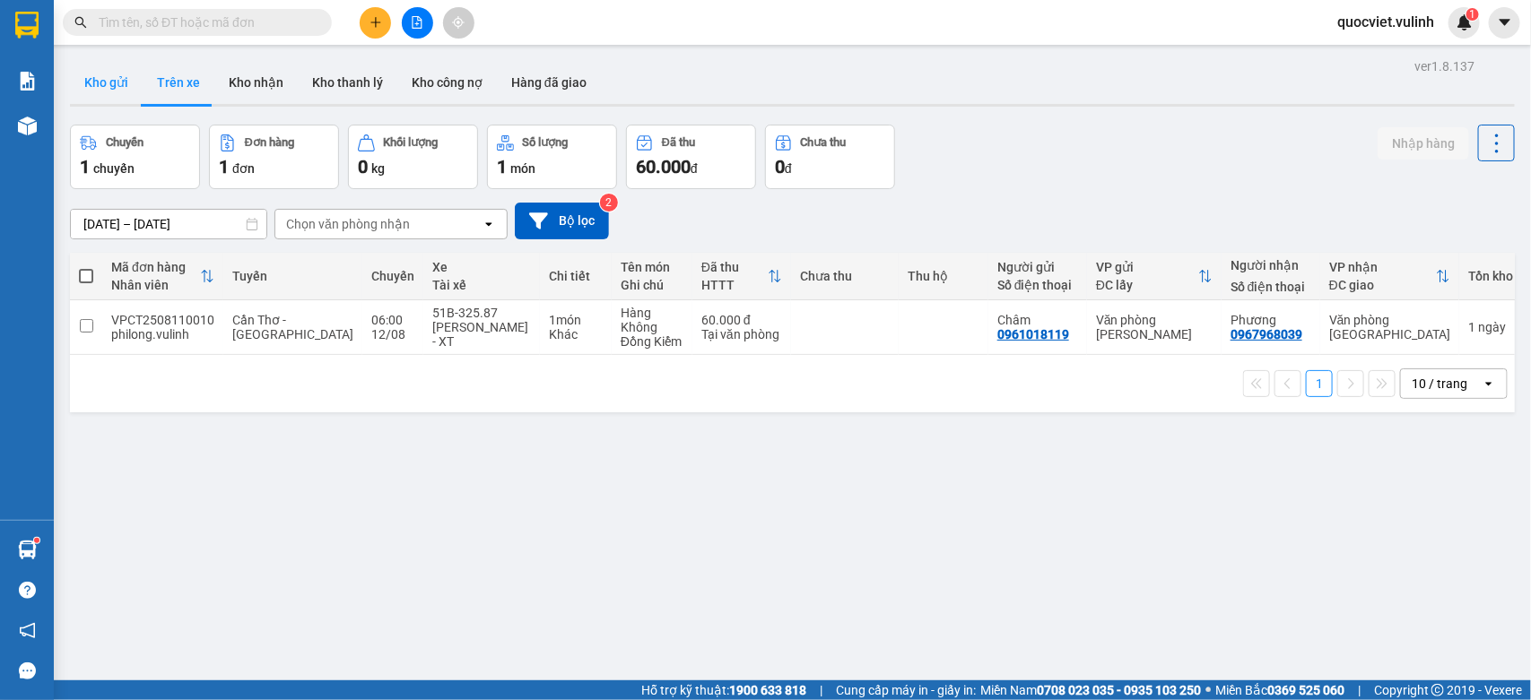
click at [103, 96] on button "Kho gửi" at bounding box center [106, 82] width 73 height 43
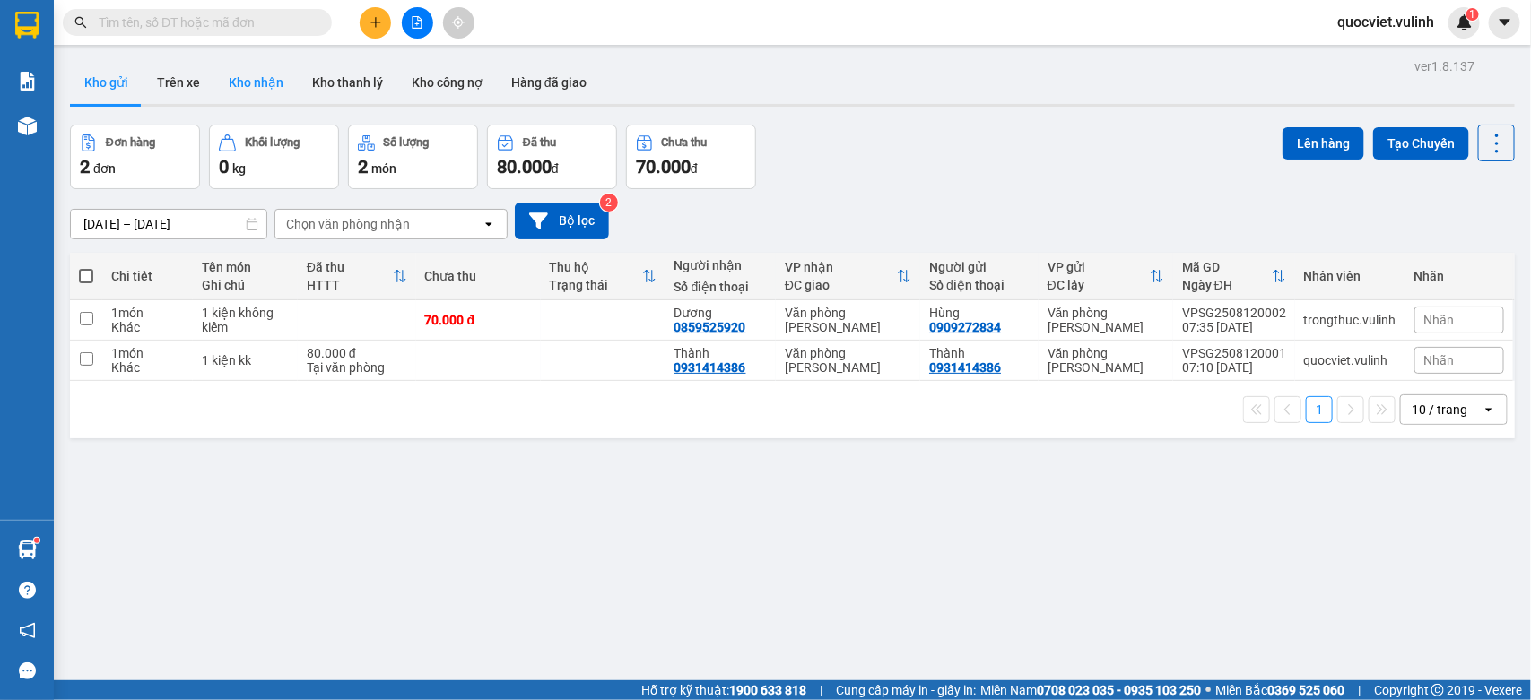
click at [265, 88] on button "Kho nhận" at bounding box center [255, 82] width 83 height 43
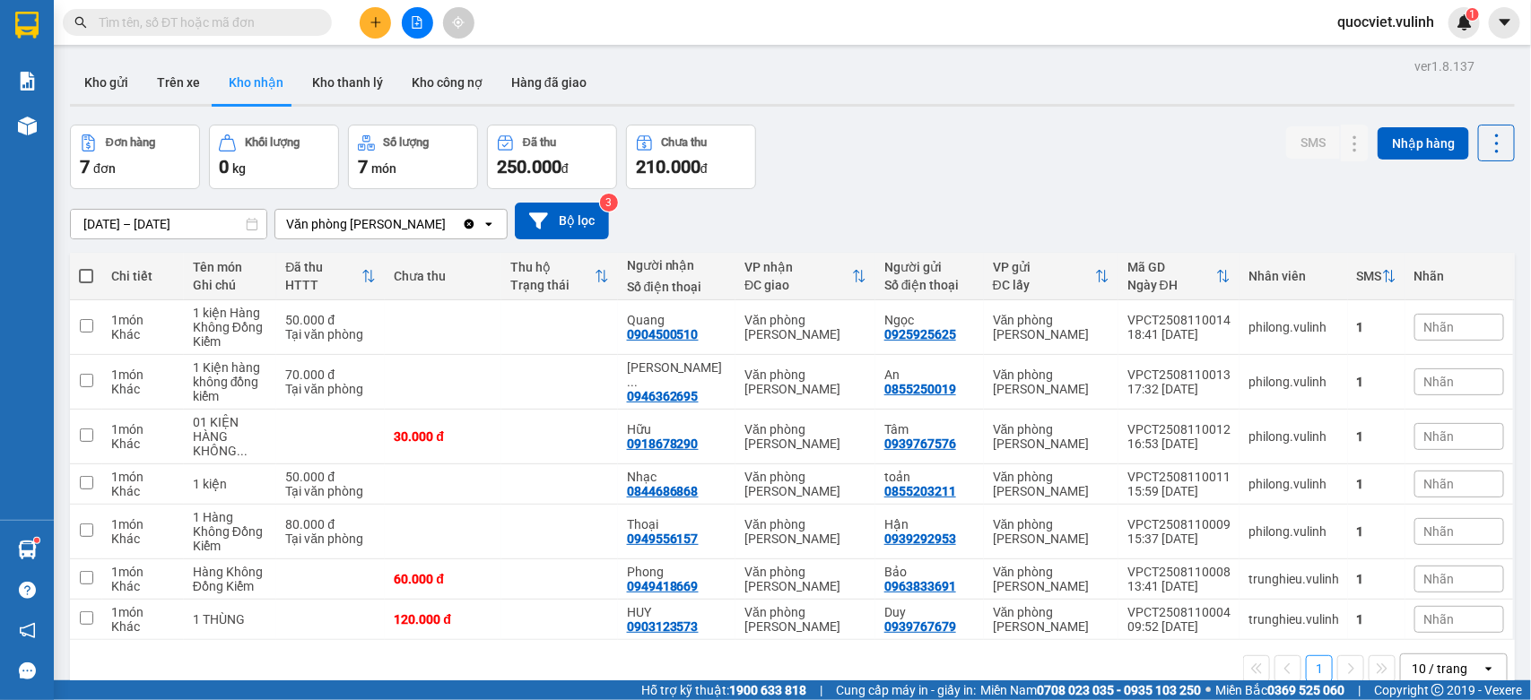
click at [206, 20] on input "text" at bounding box center [205, 23] width 212 height 20
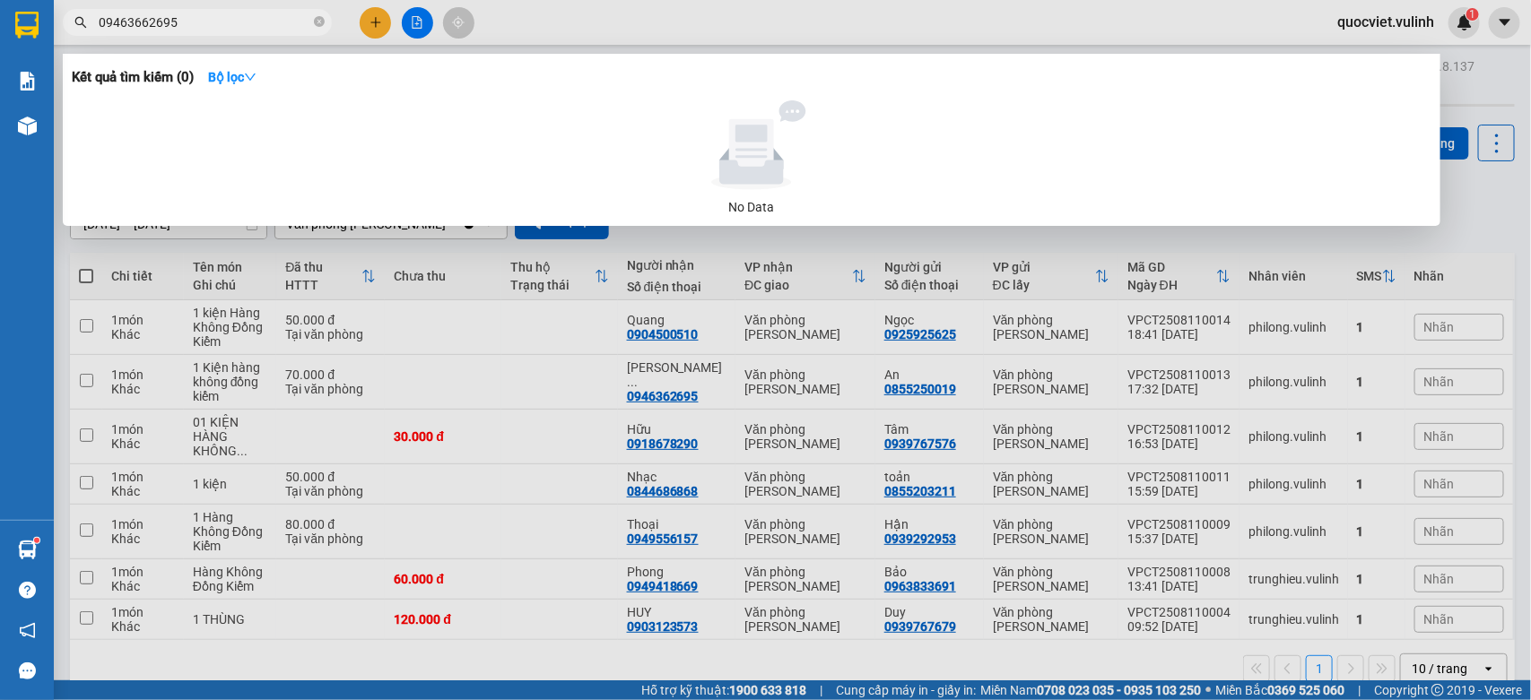
type input "09463662695"
click at [348, 269] on div at bounding box center [765, 350] width 1531 height 700
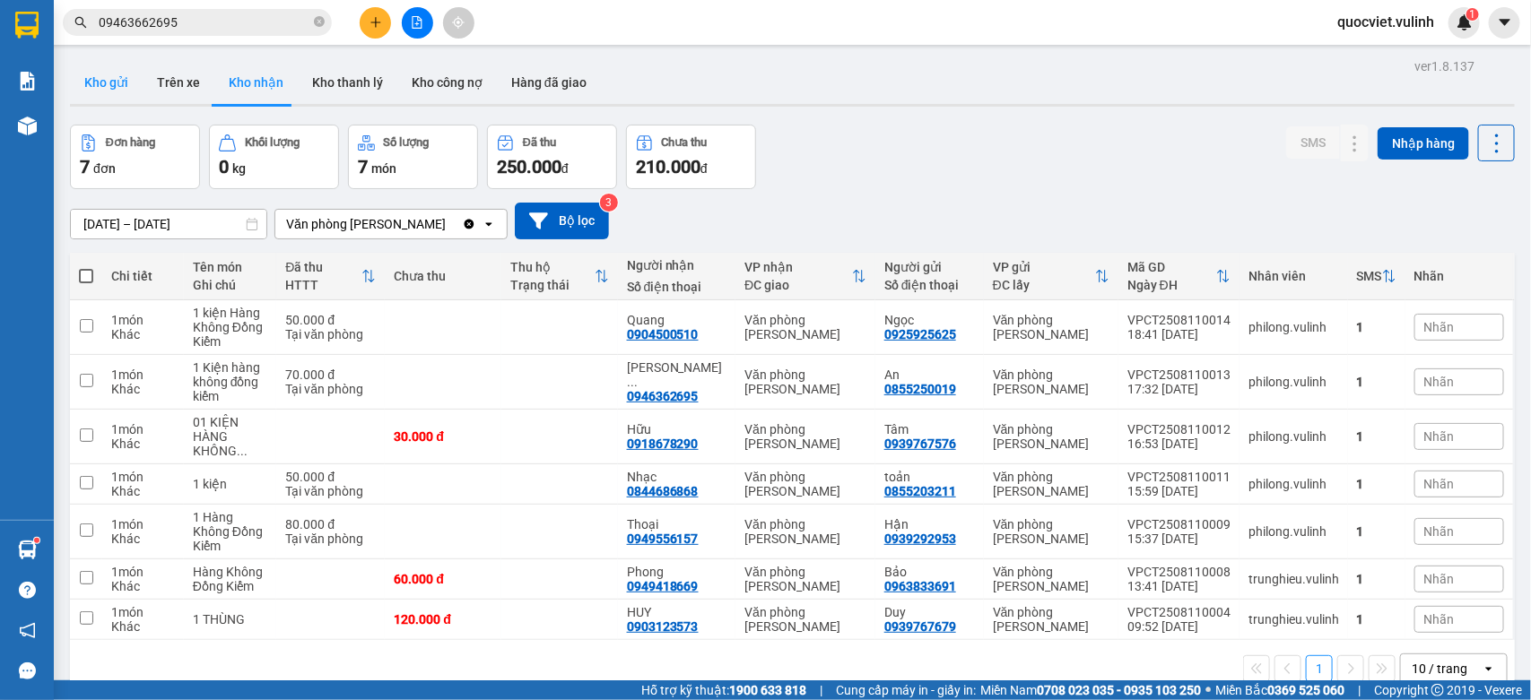
click at [83, 78] on button "Kho gửi" at bounding box center [106, 82] width 73 height 43
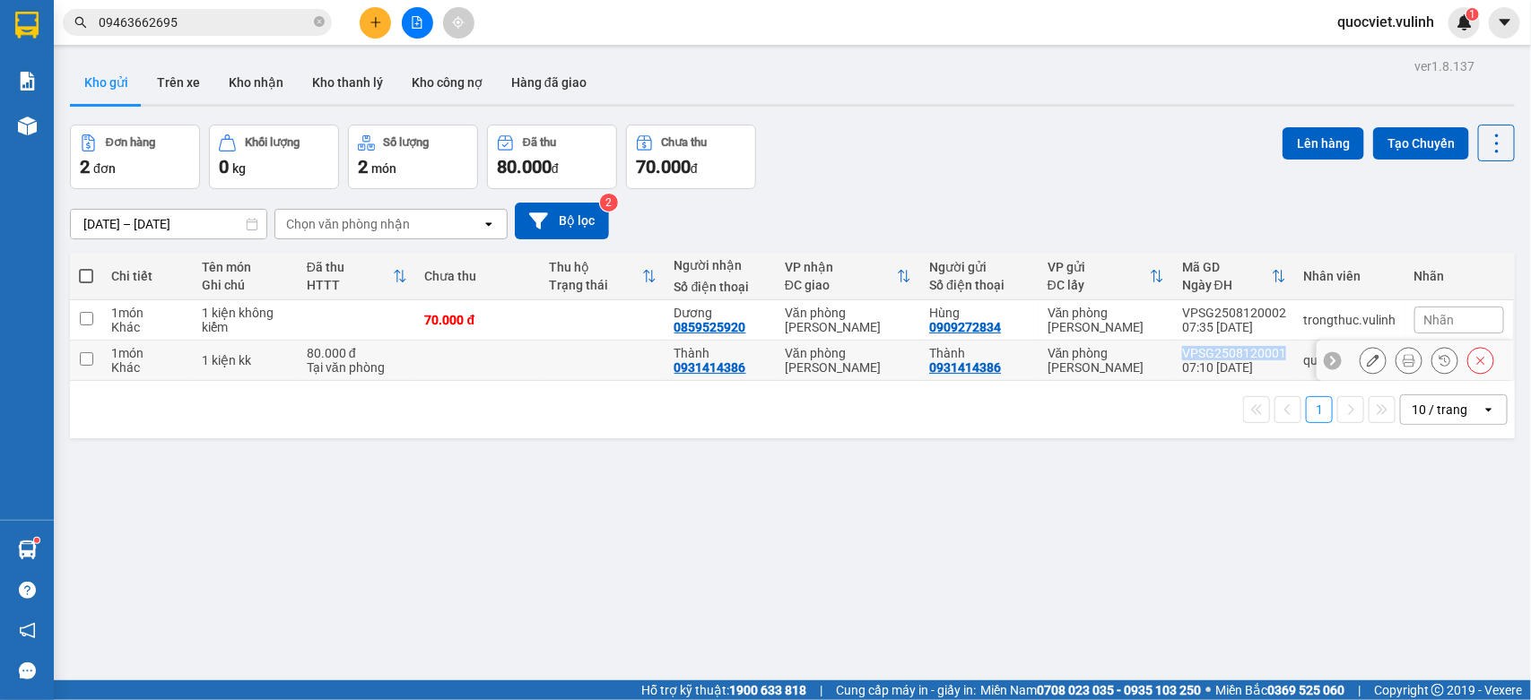
copy div "VPSG2508120001"
drag, startPoint x: 1170, startPoint y: 352, endPoint x: 1270, endPoint y: 355, distance: 99.6
click at [1270, 355] on td "VPSG2508120001 07:10 [DATE]" at bounding box center [1234, 361] width 122 height 40
checkbox input "true"
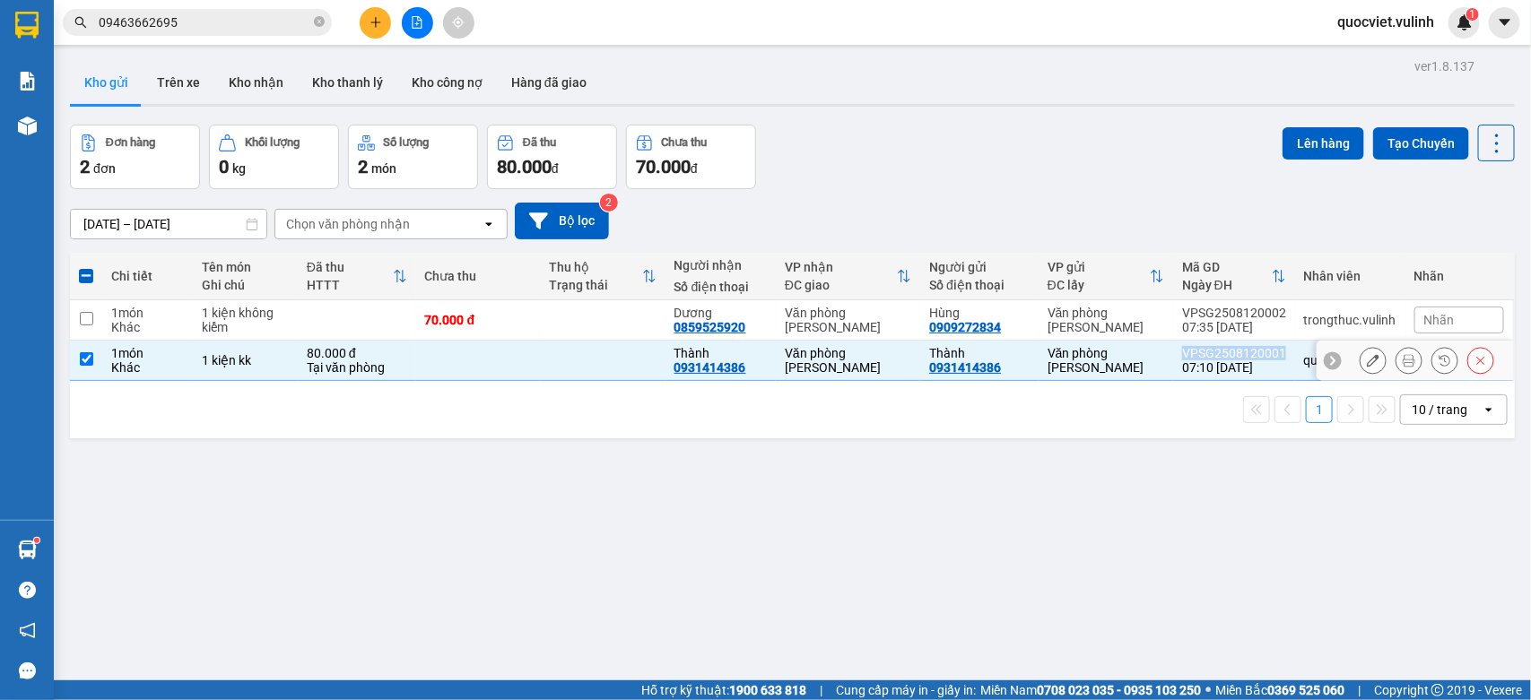
click at [1367, 361] on icon at bounding box center [1373, 360] width 13 height 13
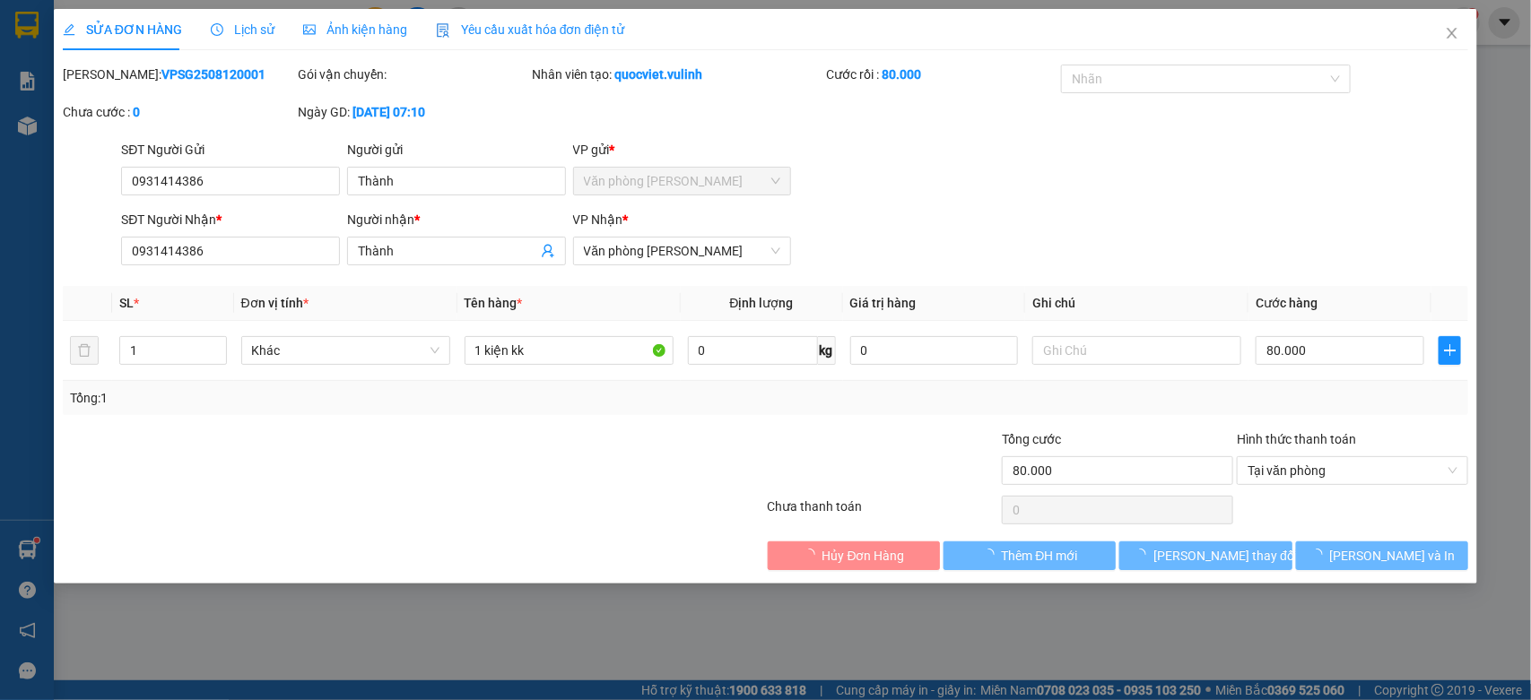
type input "0931414386"
type input "Thành"
type input "0931414386"
type input "Thành"
type input "80.000"
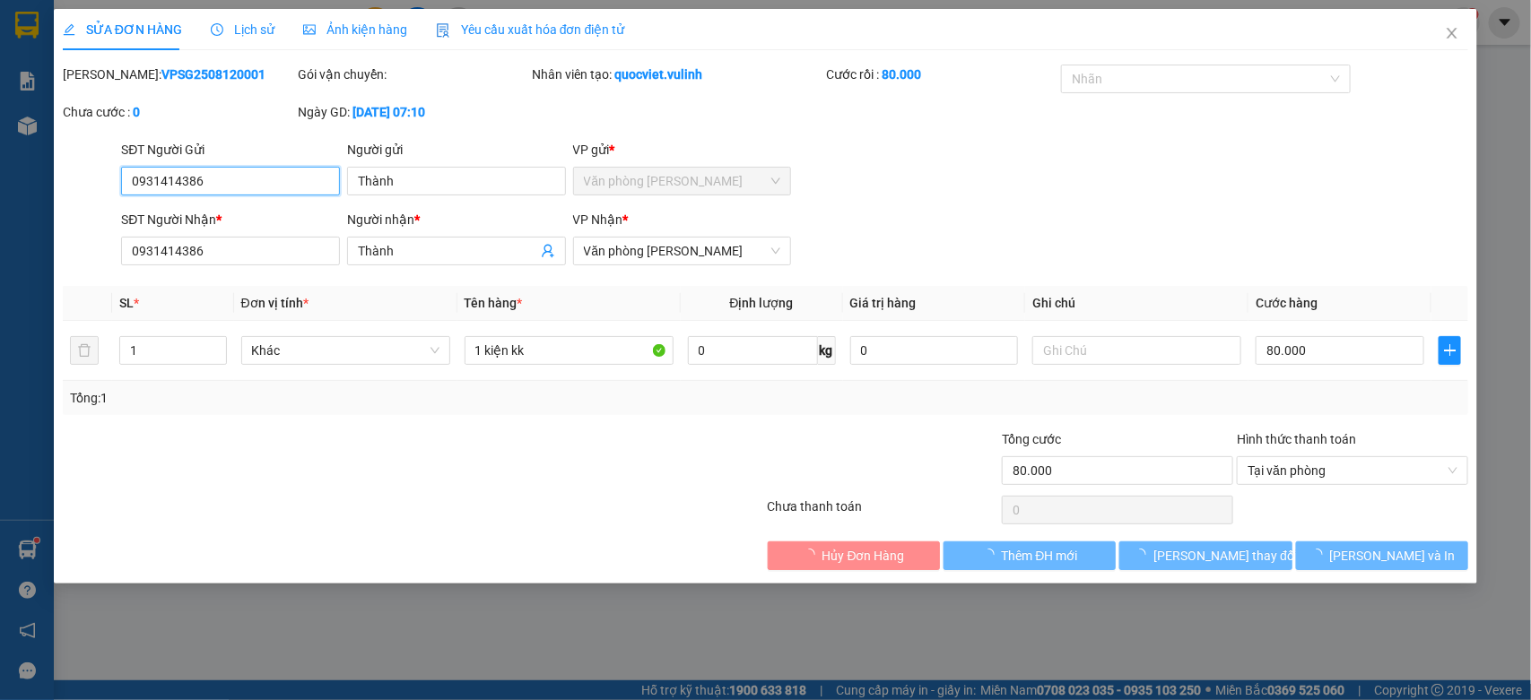
click at [238, 188] on input "0931414386" at bounding box center [230, 181] width 219 height 29
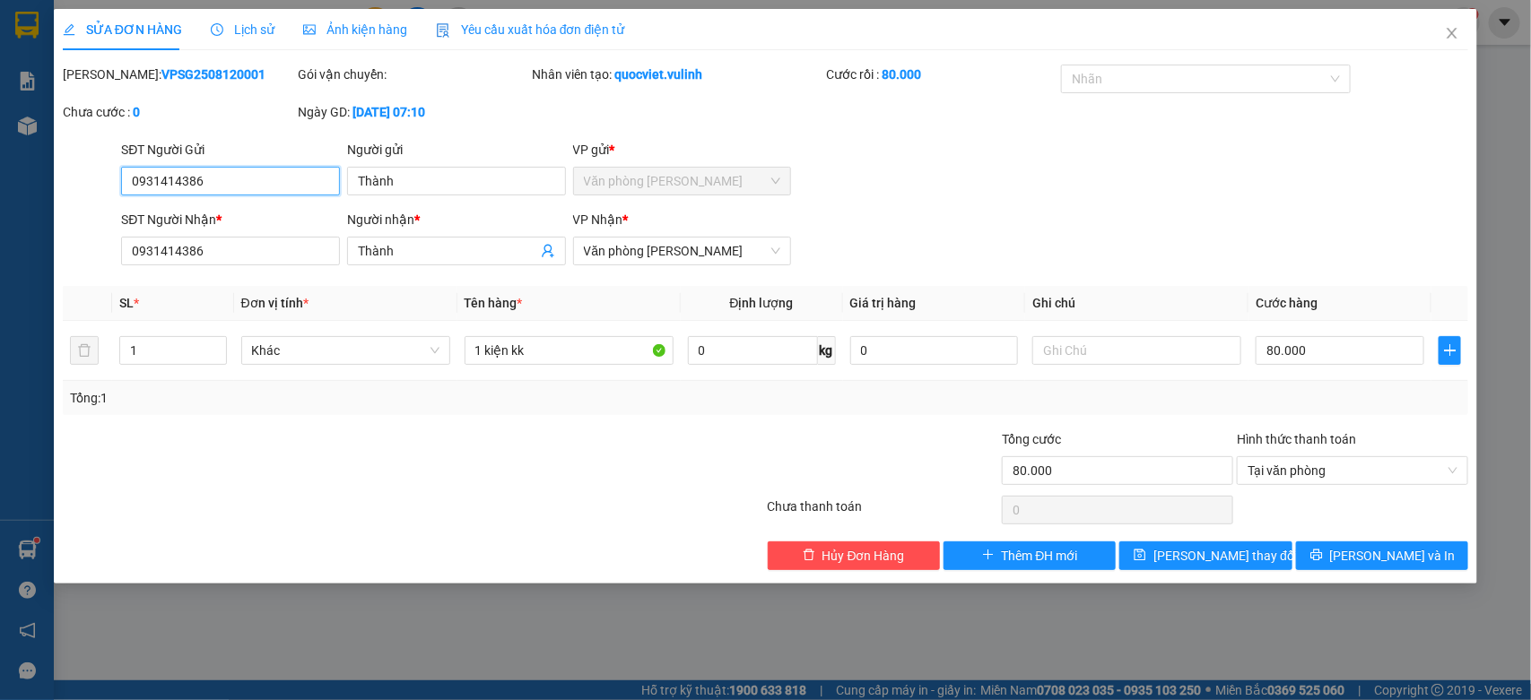
click at [238, 188] on input "0931414386" at bounding box center [230, 181] width 219 height 29
click at [476, 198] on div "Người gửi Thành" at bounding box center [456, 171] width 219 height 63
click at [476, 189] on input "Thành" at bounding box center [456, 181] width 219 height 29
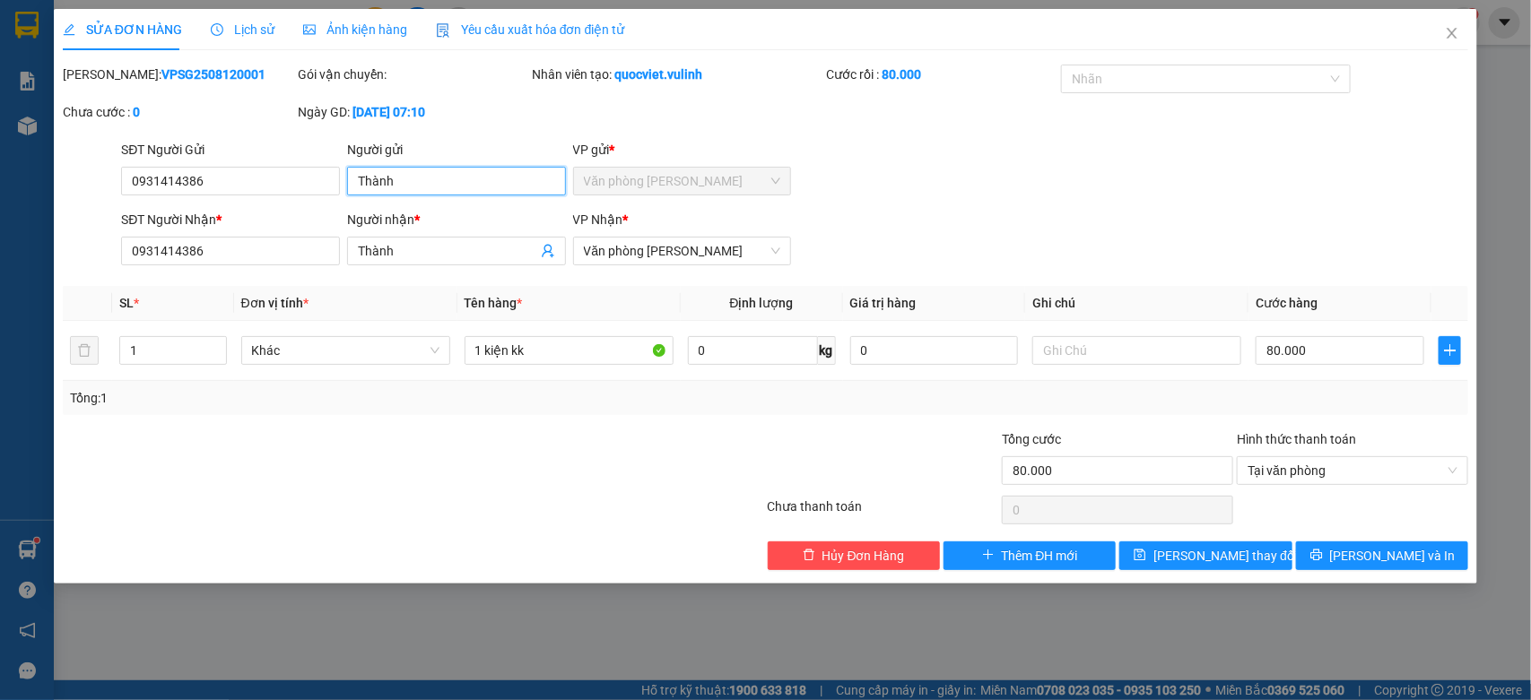
click at [476, 189] on input "Thành" at bounding box center [456, 181] width 219 height 29
click at [1449, 27] on icon "close" at bounding box center [1452, 33] width 14 height 14
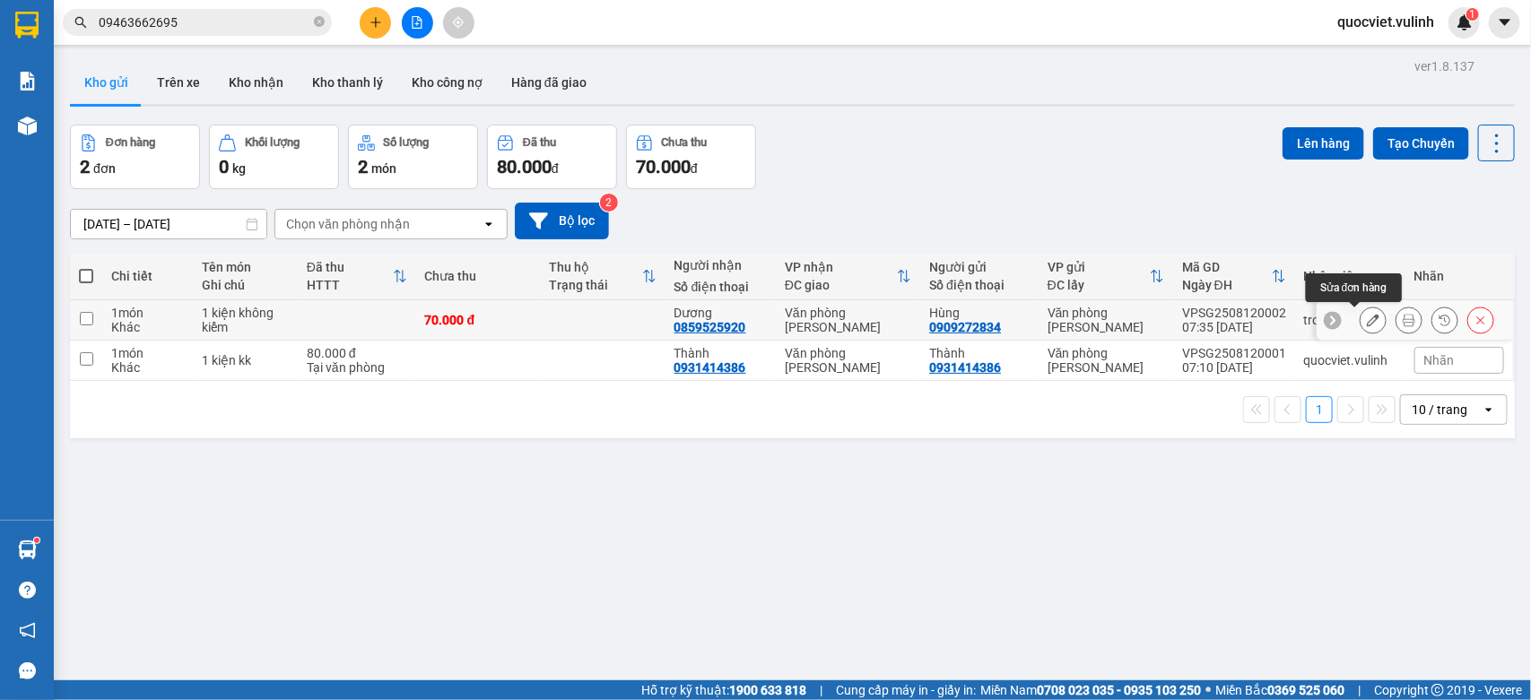
click at [1367, 324] on icon at bounding box center [1373, 320] width 13 height 13
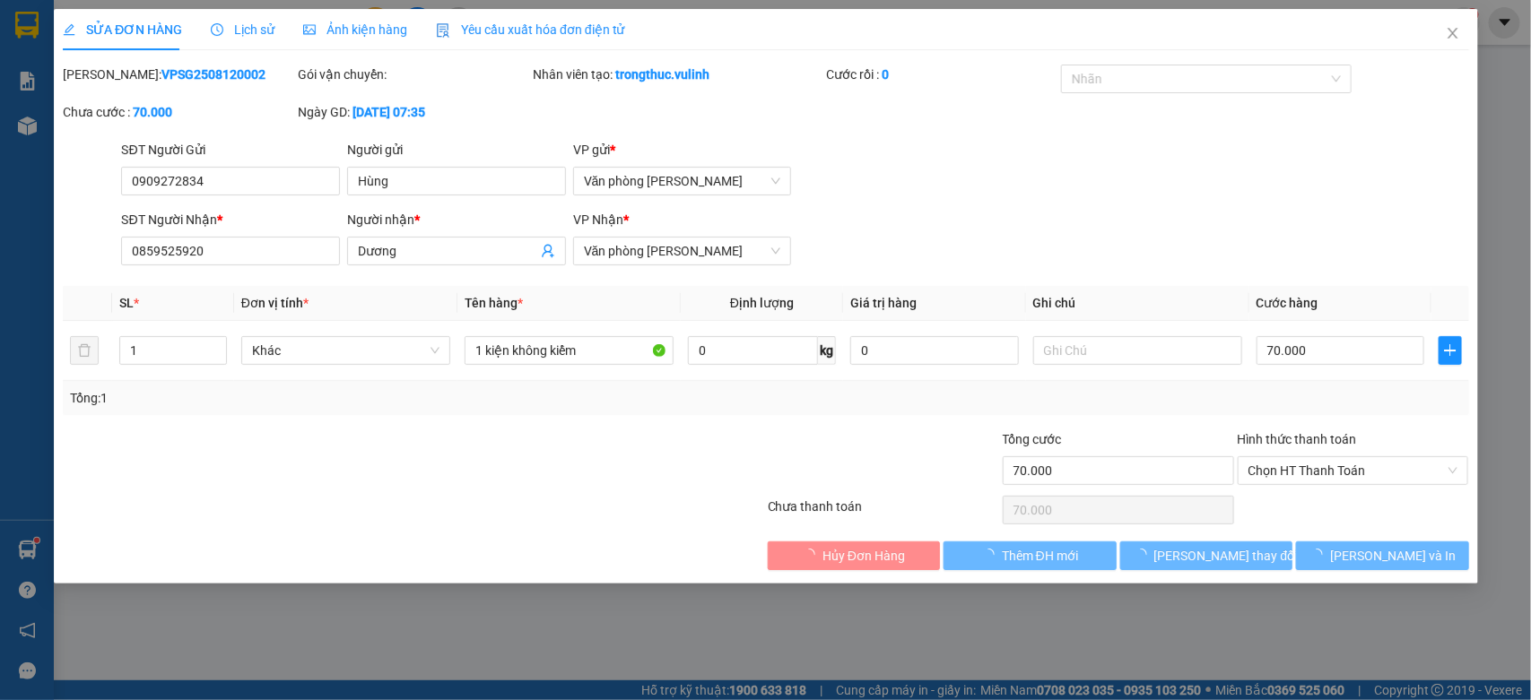
type input "0909272834"
type input "Hùng"
type input "0859525920"
type input "Dương"
type input "70.000"
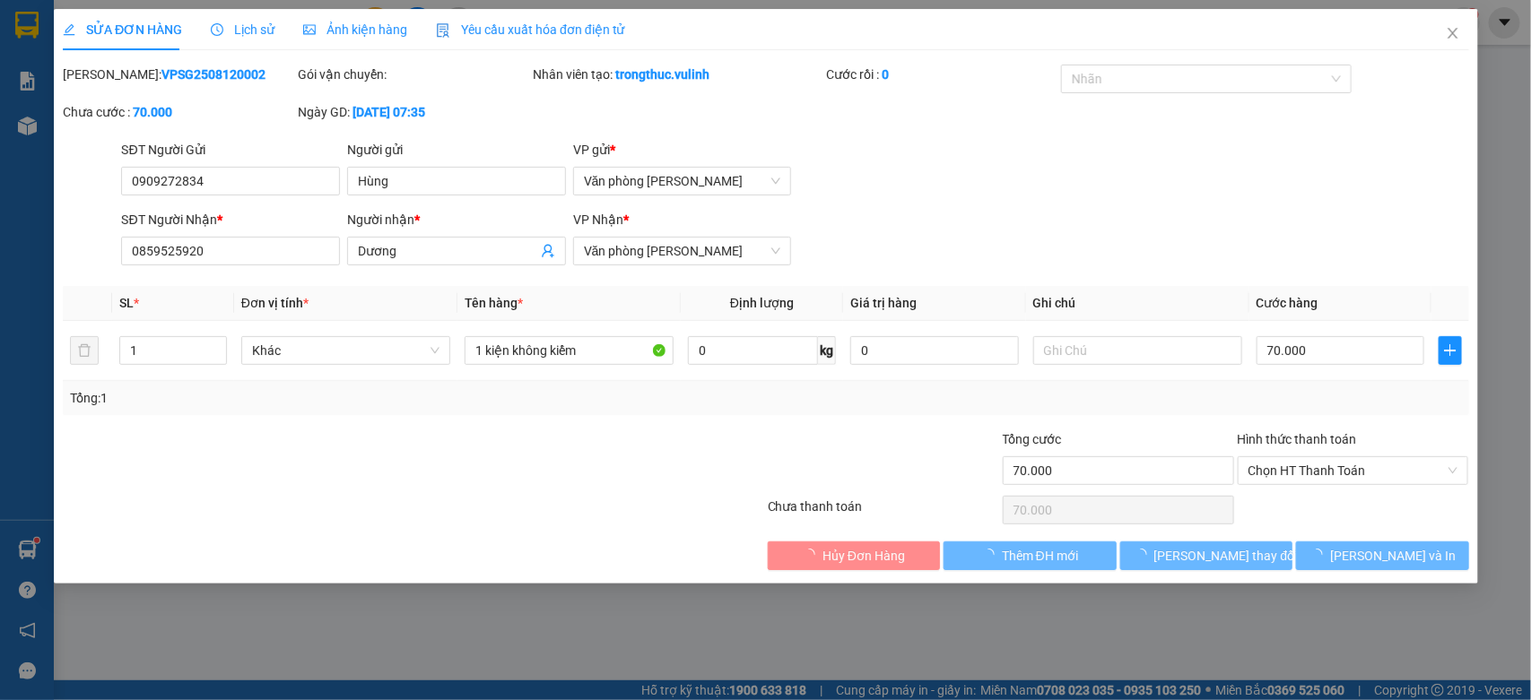
type input "70.000"
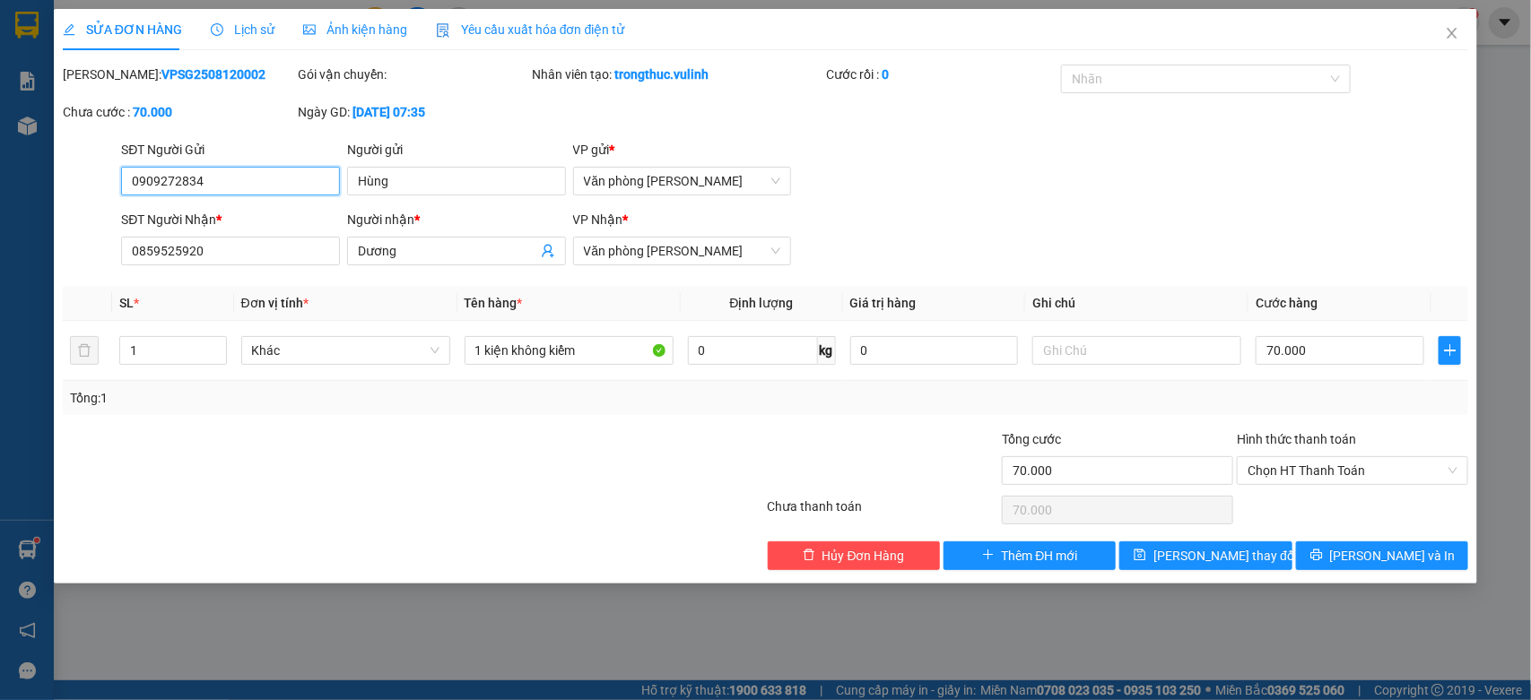
click at [227, 171] on input "0909272834" at bounding box center [230, 181] width 219 height 29
click at [404, 186] on input "Hùng" at bounding box center [456, 181] width 219 height 29
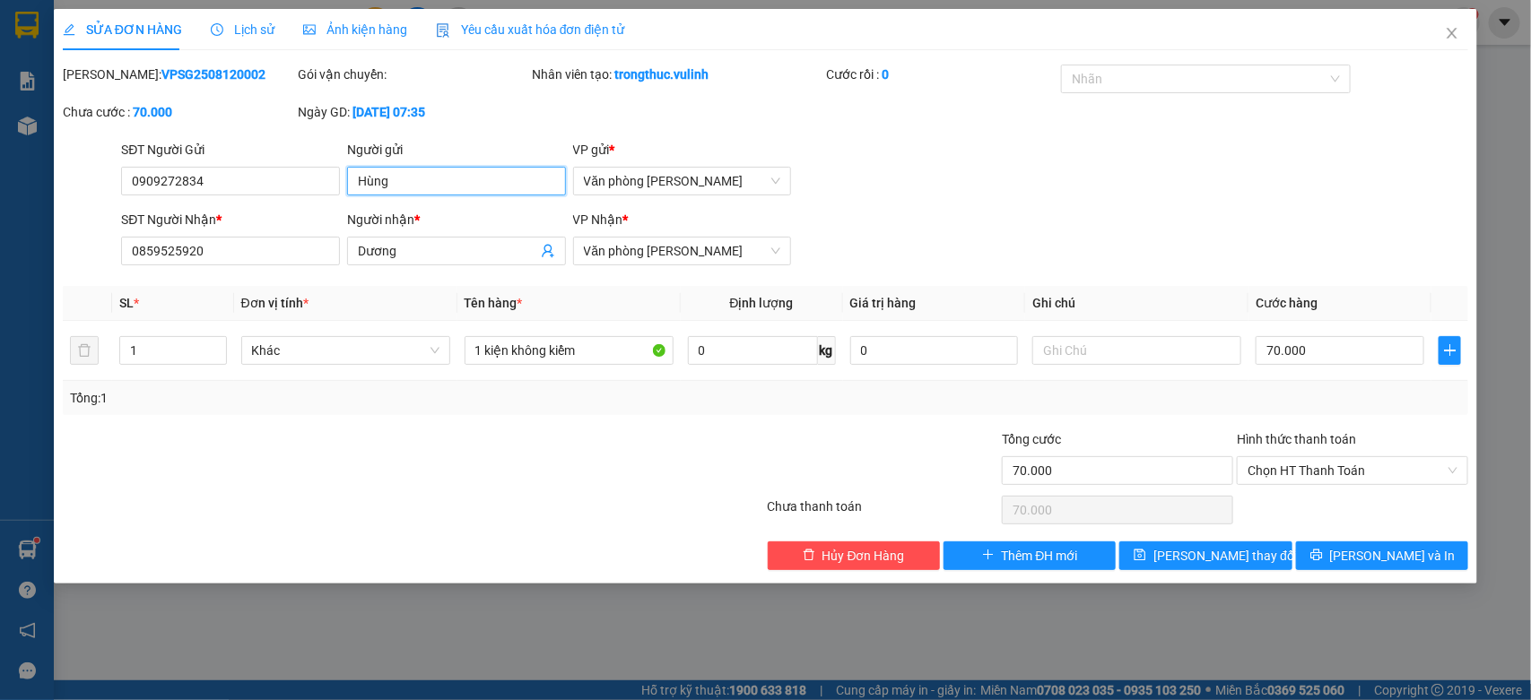
click at [404, 186] on input "Hùng" at bounding box center [456, 181] width 219 height 29
click at [435, 229] on div "Người nhận *" at bounding box center [456, 220] width 219 height 20
click at [435, 241] on input "Dương" at bounding box center [447, 251] width 179 height 20
click at [435, 229] on div "Người nhận *" at bounding box center [456, 220] width 219 height 20
click at [435, 241] on input "Dương" at bounding box center [447, 251] width 179 height 20
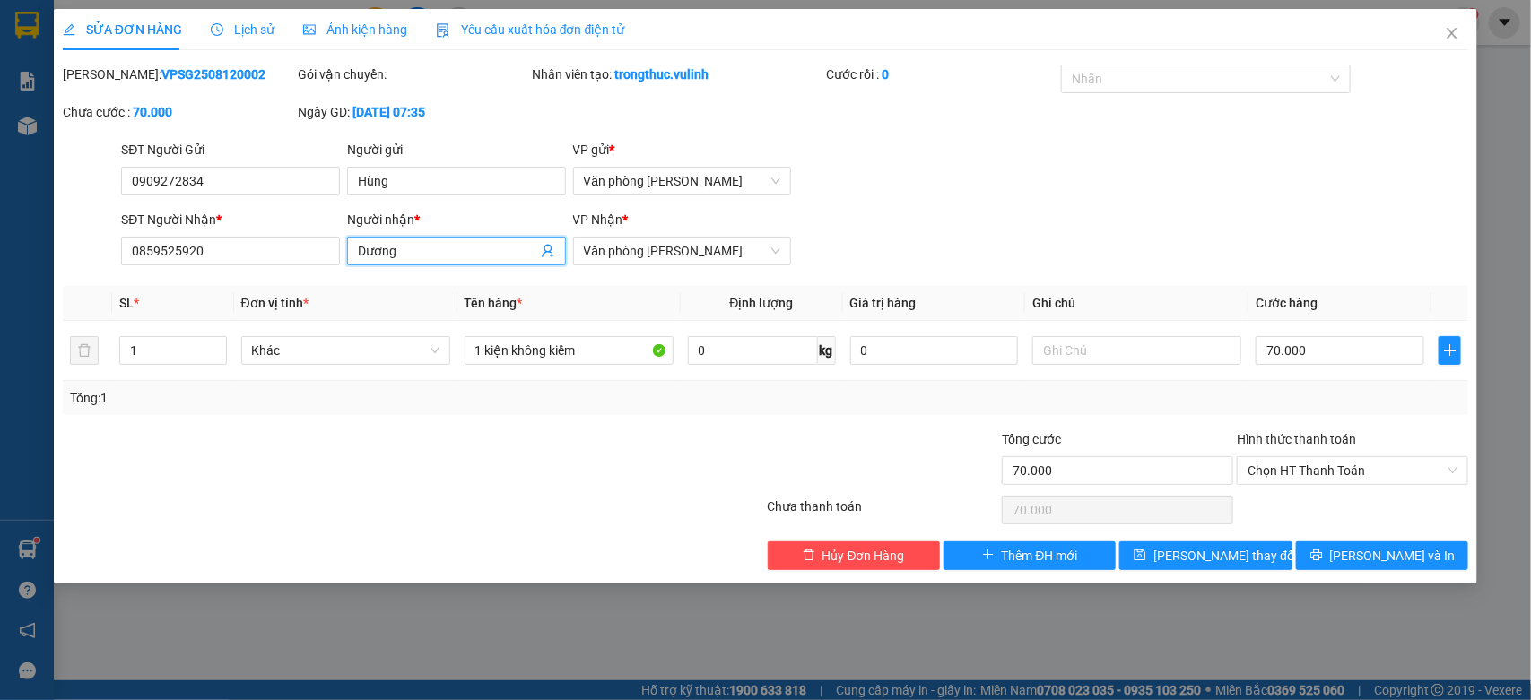
click at [466, 257] on input "Dương" at bounding box center [447, 251] width 179 height 20
click at [311, 254] on input "0859525920" at bounding box center [230, 251] width 219 height 29
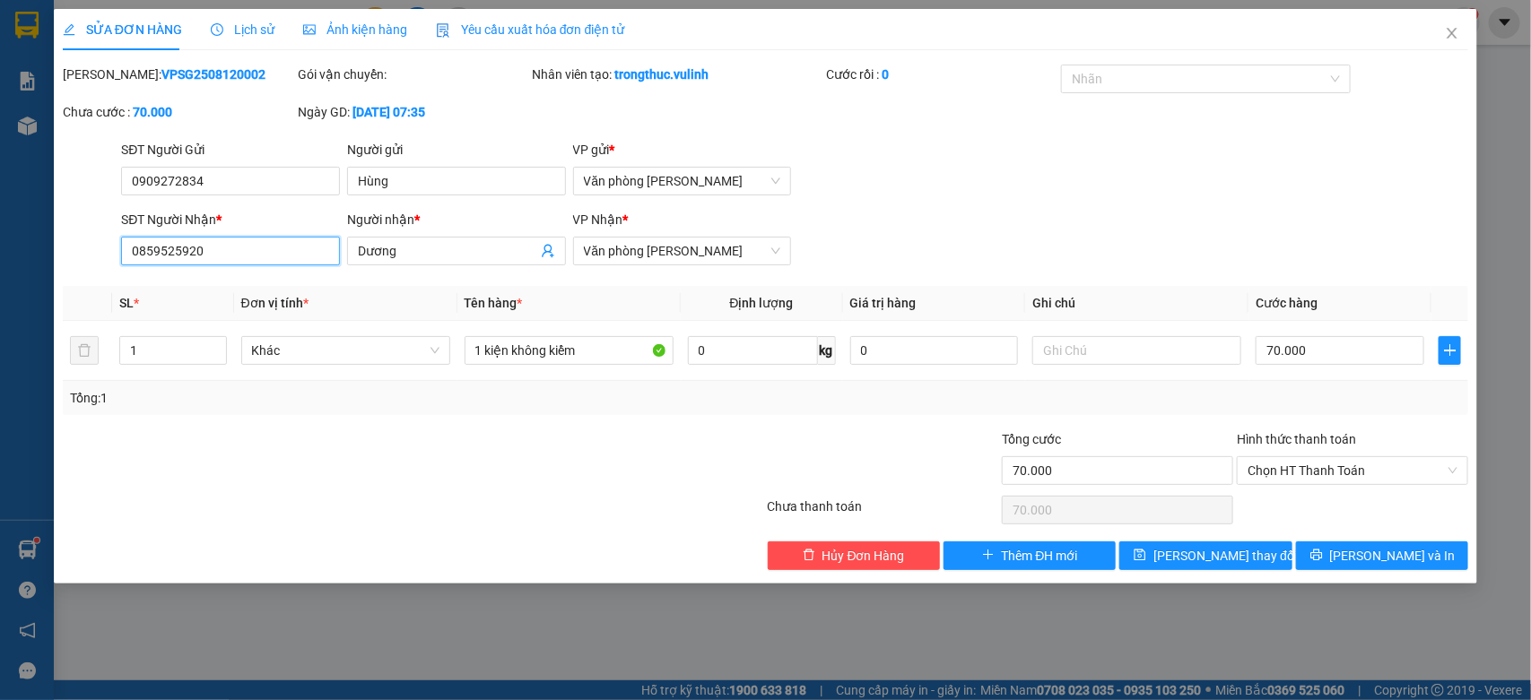
click at [311, 254] on input "0859525920" at bounding box center [230, 251] width 219 height 29
click at [1456, 36] on icon "close" at bounding box center [1452, 33] width 14 height 14
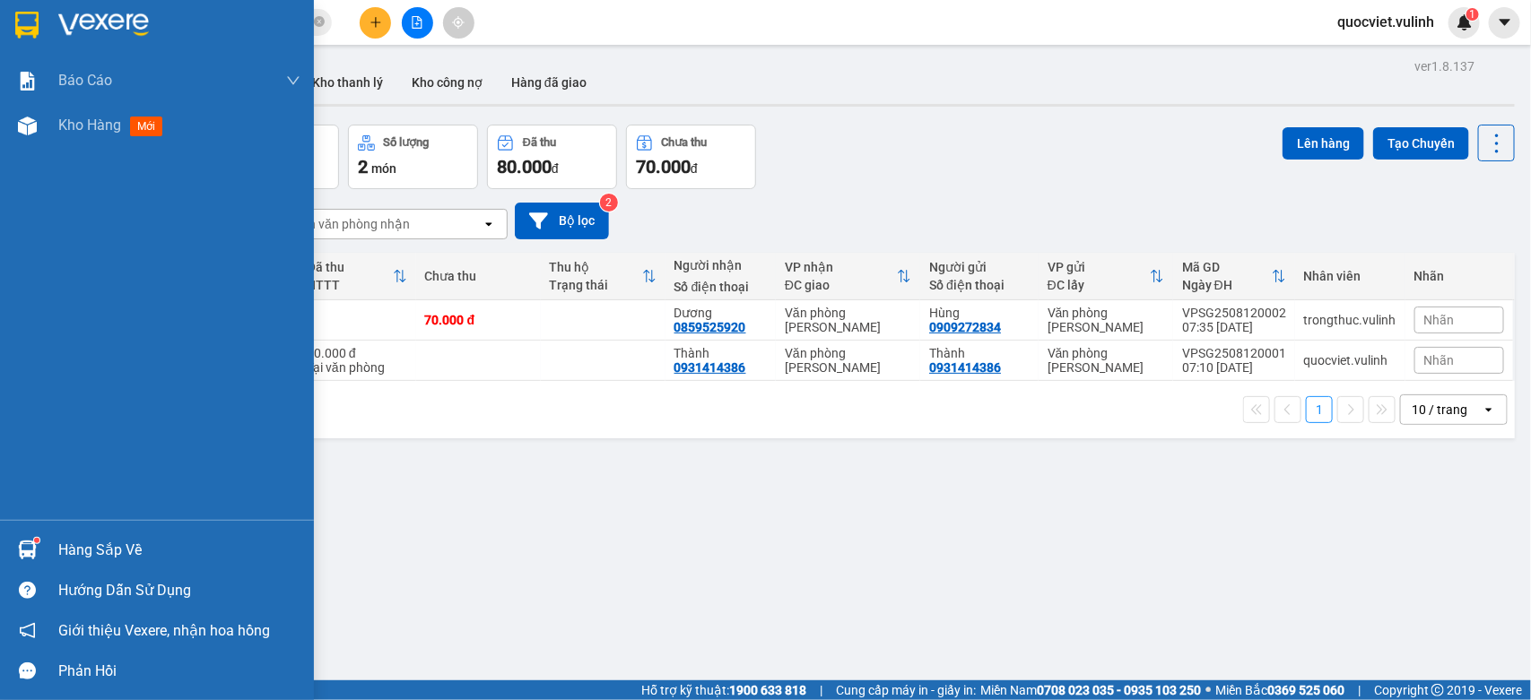
click at [46, 561] on div "Hàng sắp về" at bounding box center [157, 550] width 314 height 40
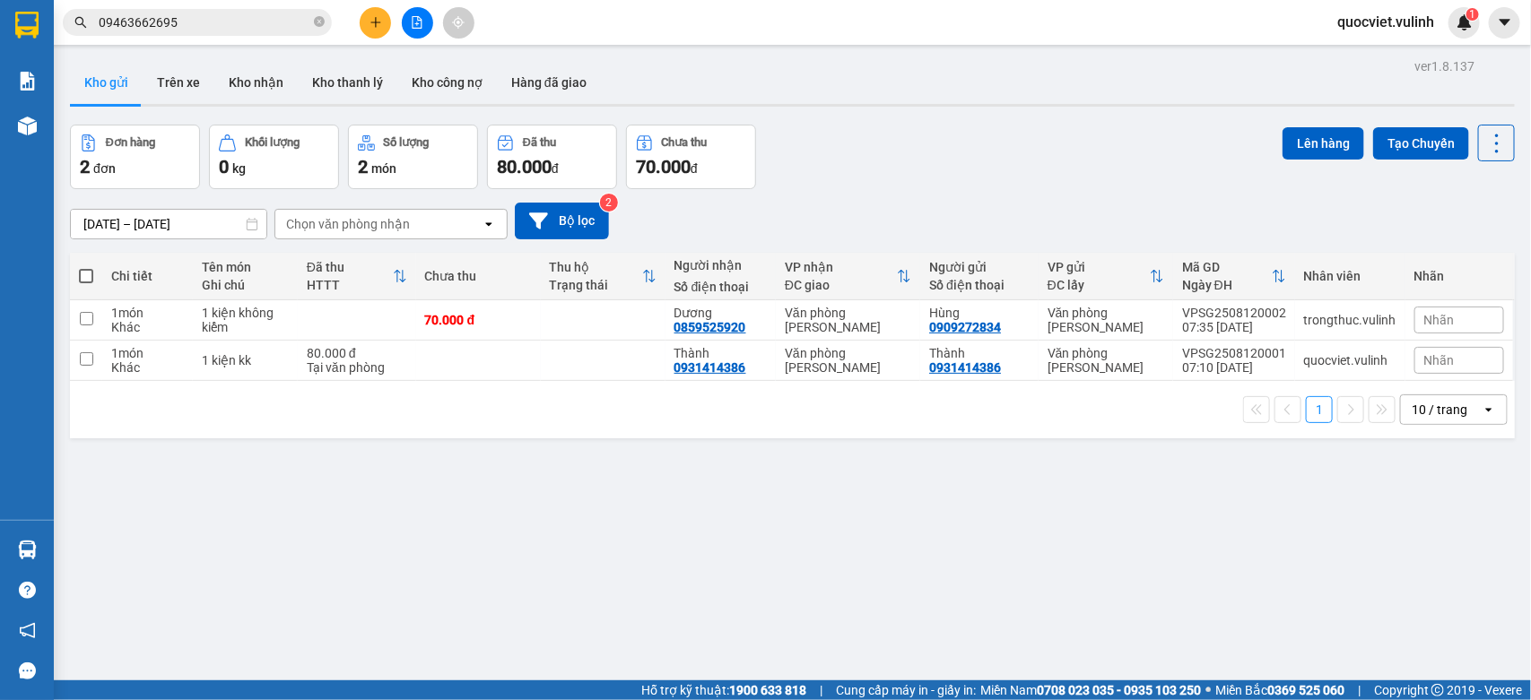
click at [1009, 578] on section "Kết quả tìm kiếm ( 0 ) Bộ lọc No Data 09463662695 quocviet.vulinh 1 Báo cáo BC …" at bounding box center [765, 350] width 1531 height 700
click at [665, 491] on div "ver 1.8.137 Kho gửi Trên xe Kho nhận Kho thanh lý Kho công nợ Hàng đã giao Đơn …" at bounding box center [792, 404] width 1459 height 700
click at [83, 262] on th at bounding box center [86, 277] width 32 height 48
click at [91, 278] on span at bounding box center [86, 276] width 14 height 14
click at [86, 267] on input "checkbox" at bounding box center [86, 267] width 0 height 0
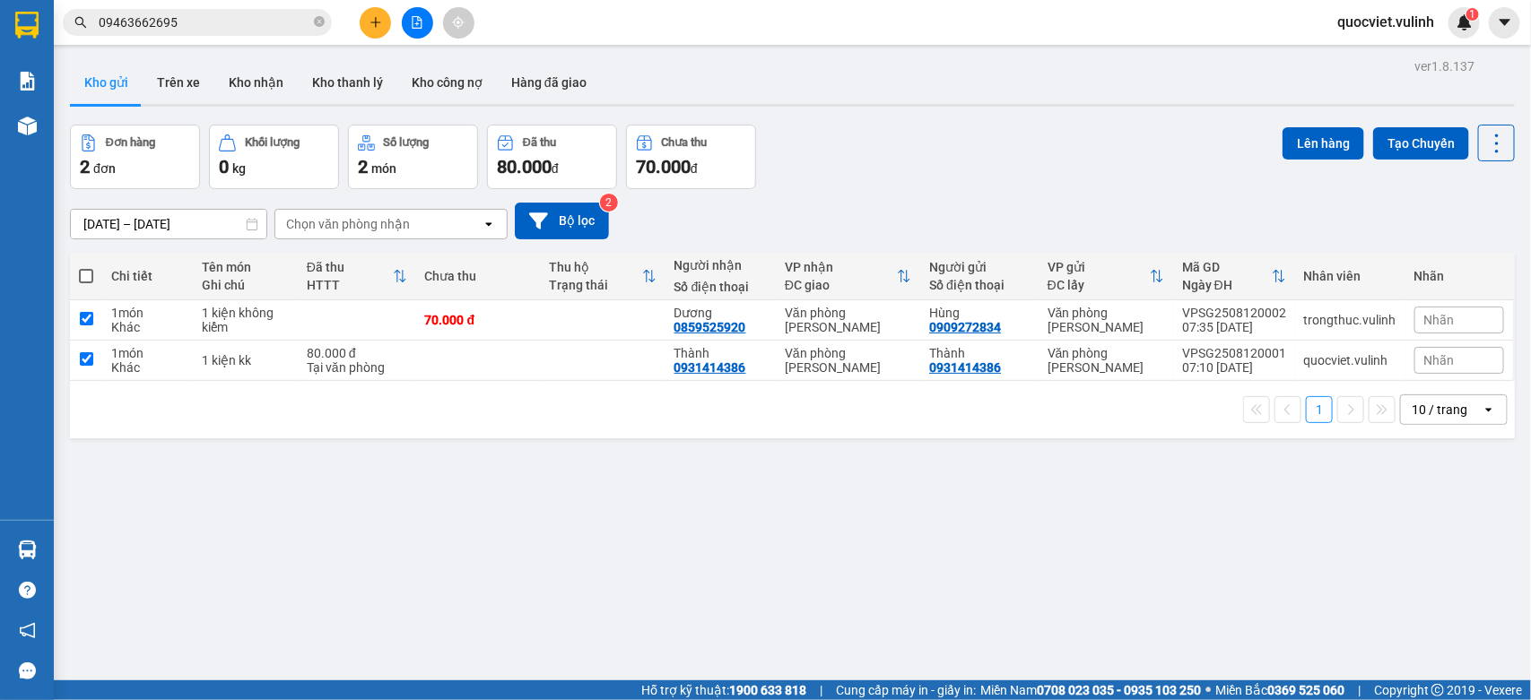
checkbox input "true"
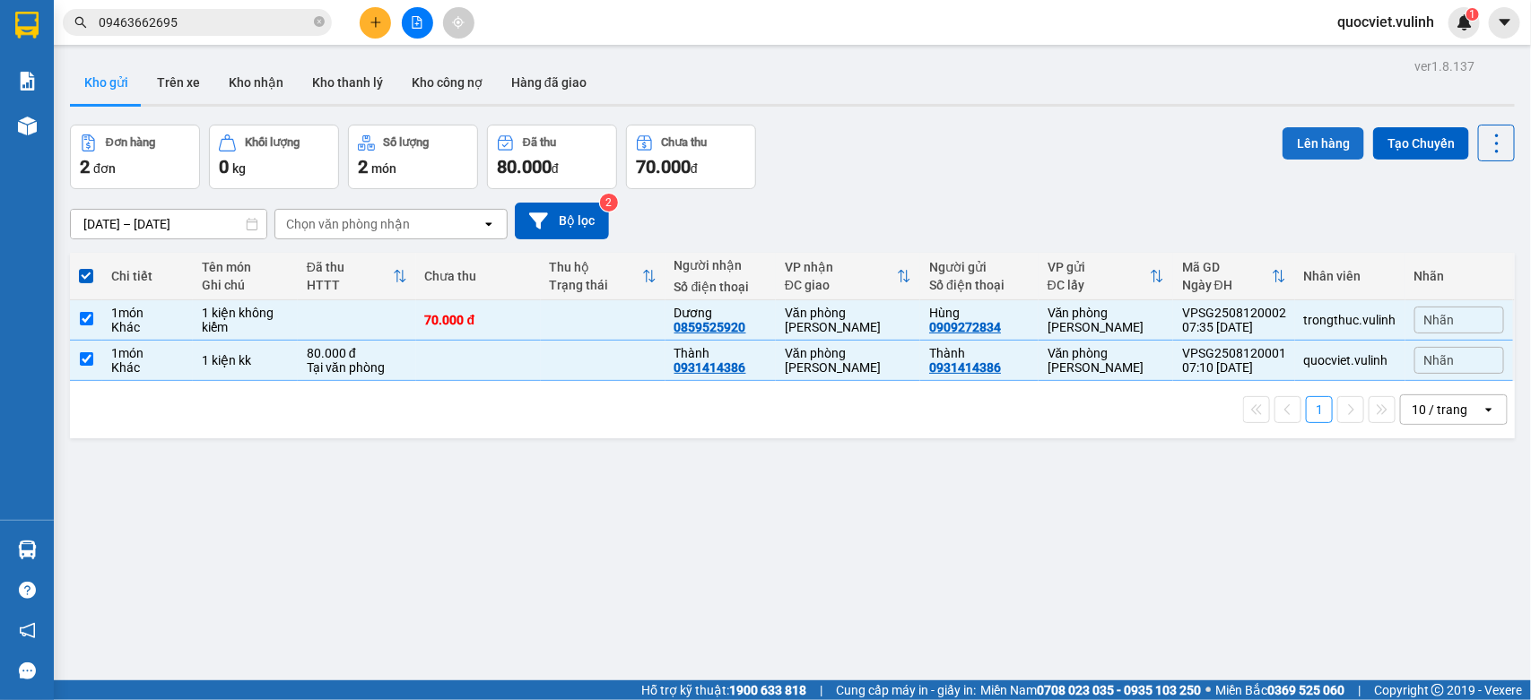
click at [1314, 157] on button "Lên hàng" at bounding box center [1323, 143] width 82 height 32
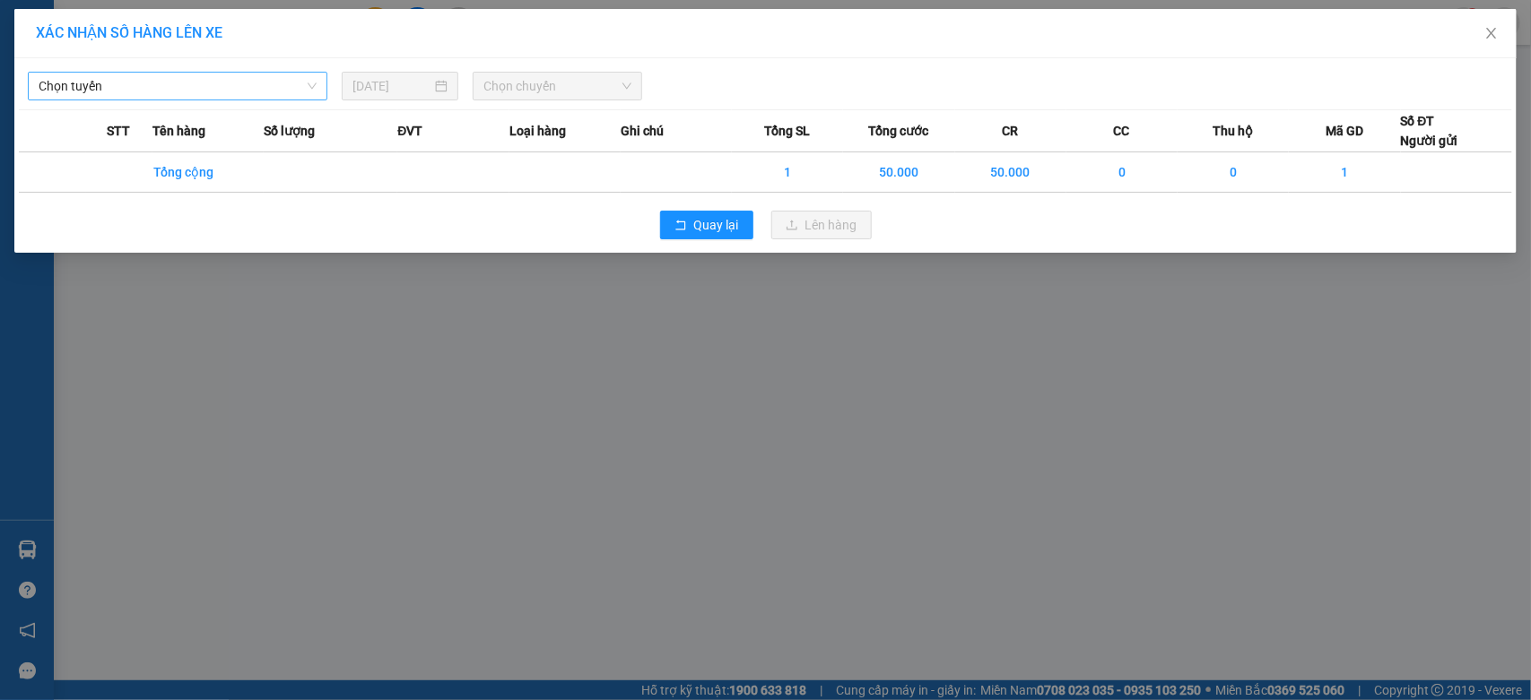
click at [128, 85] on span "Chọn tuyến" at bounding box center [178, 86] width 278 height 27
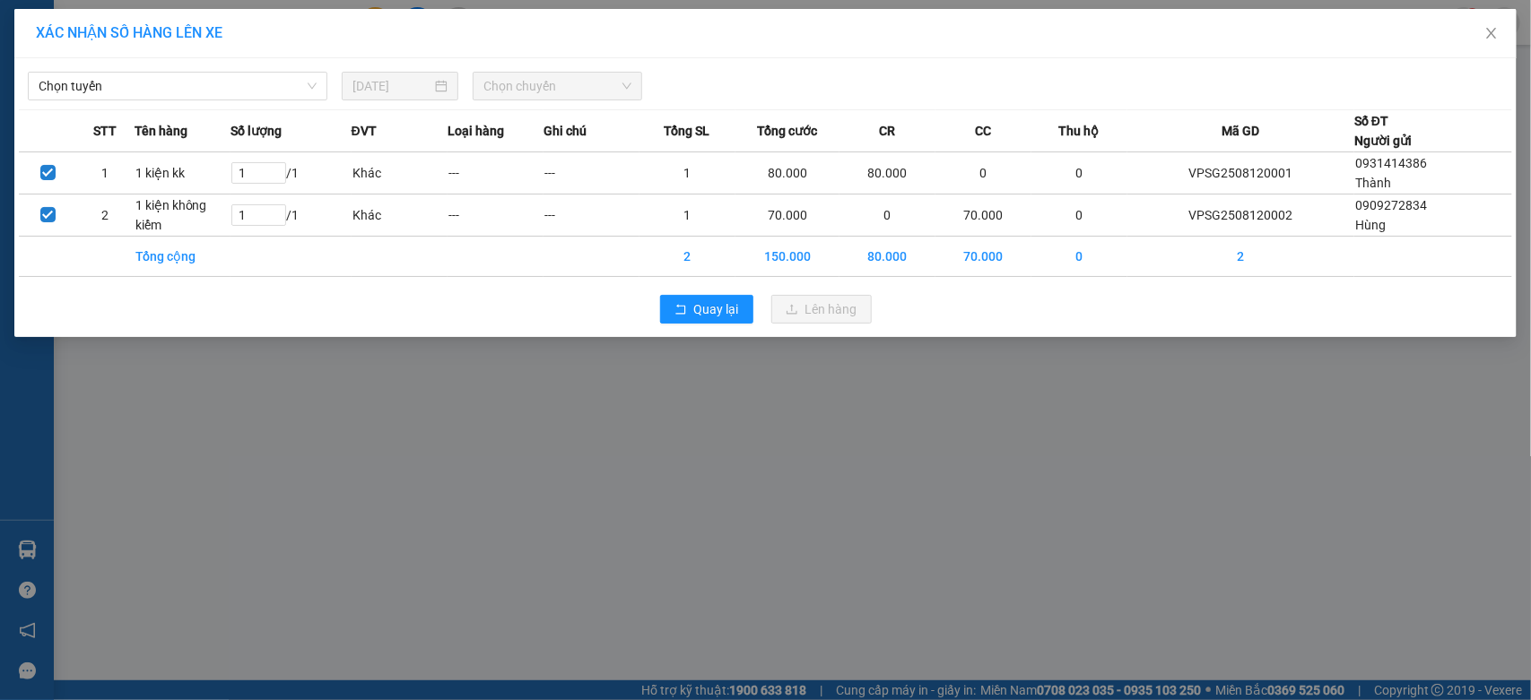
click at [117, 252] on body "Kết quả tìm kiếm ( 0 ) Bộ lọc No Data 09463662695 quocviet.vulinh 1 Báo cáo BC …" at bounding box center [765, 350] width 1531 height 700
click at [110, 243] on td at bounding box center [104, 257] width 57 height 40
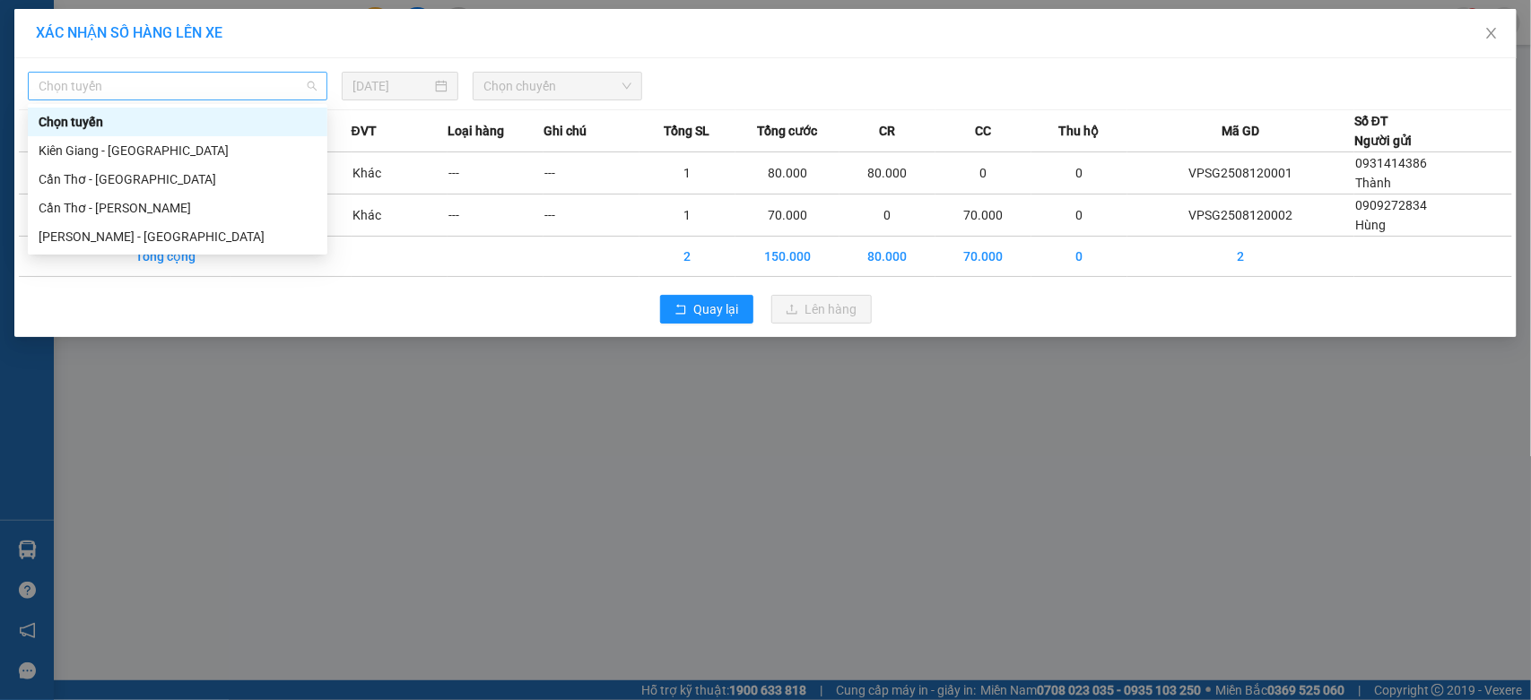
click at [153, 96] on span "Chọn tuyến" at bounding box center [178, 86] width 278 height 27
click at [121, 227] on div "[PERSON_NAME] - [GEOGRAPHIC_DATA]" at bounding box center [178, 237] width 278 height 20
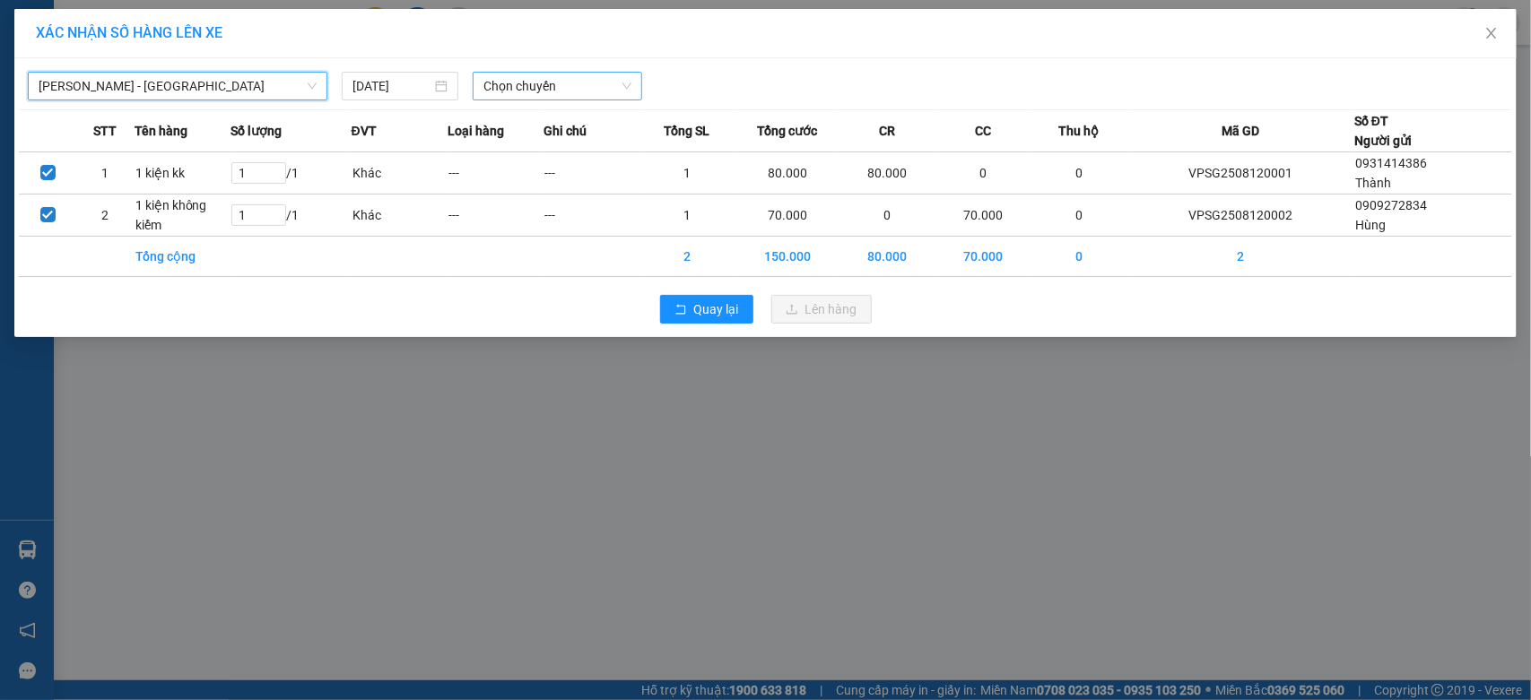
click at [517, 95] on span "Chọn chuyến" at bounding box center [556, 86] width 147 height 27
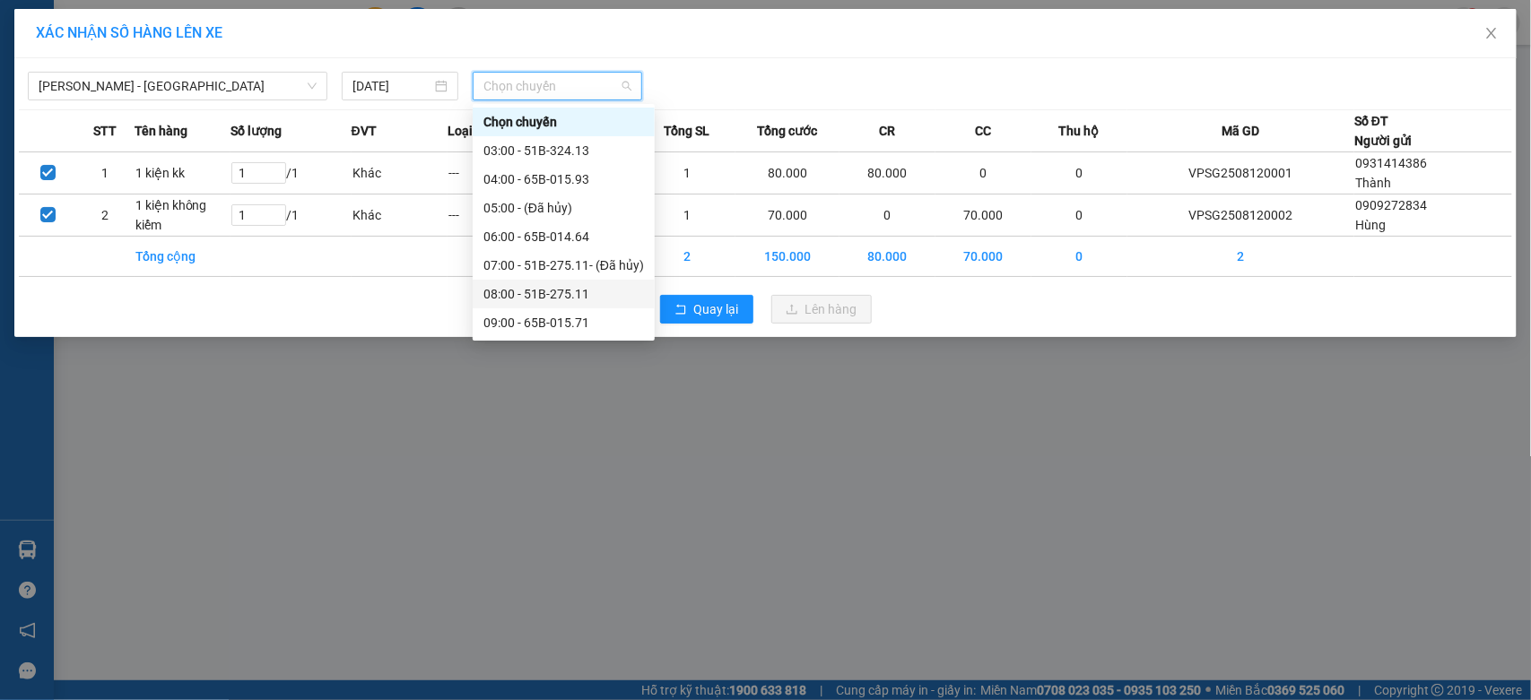
click at [601, 289] on div "08:00 - 51B-275.11" at bounding box center [563, 294] width 161 height 20
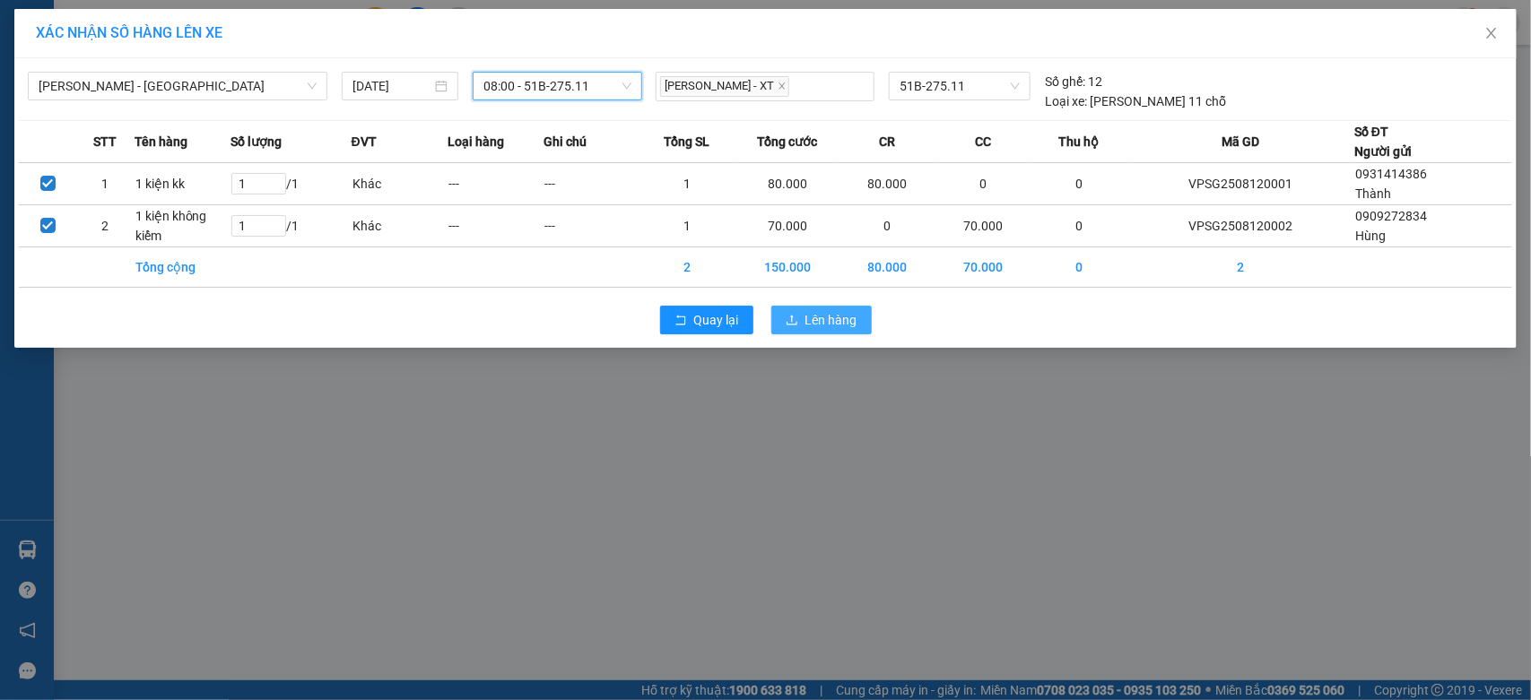
click at [863, 311] on button "Lên hàng" at bounding box center [821, 320] width 100 height 29
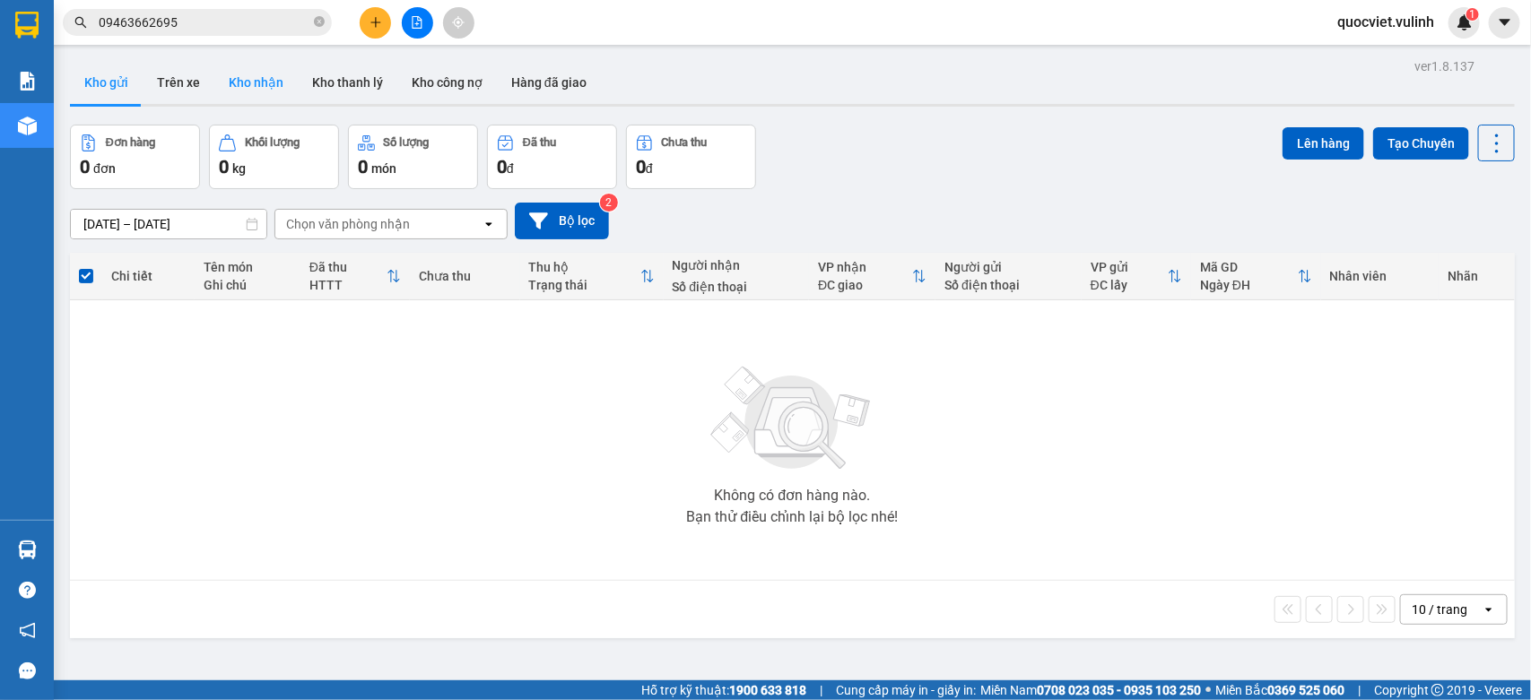
click at [271, 76] on button "Kho nhận" at bounding box center [255, 82] width 83 height 43
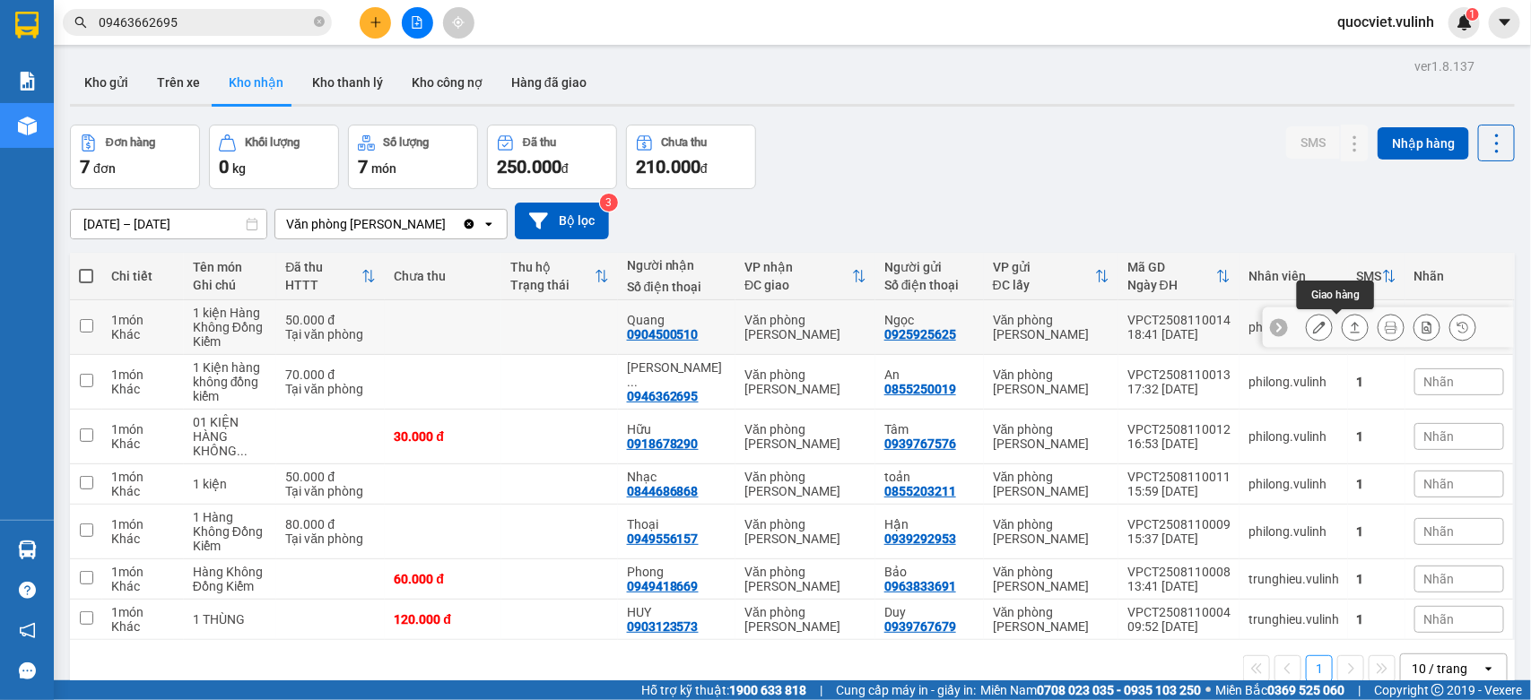
click at [1349, 321] on icon at bounding box center [1355, 327] width 13 height 13
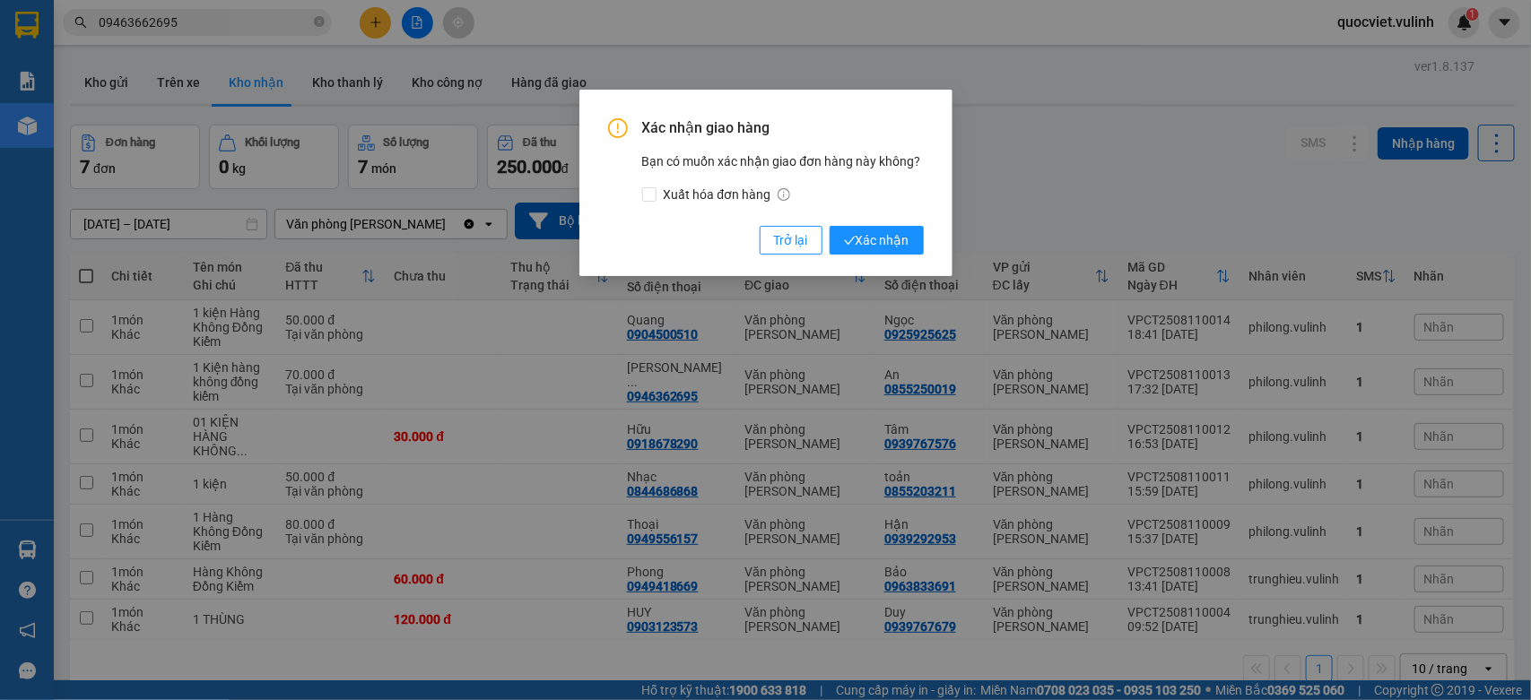
click at [864, 222] on div "Xác nhận giao hàng Bạn có muốn xác nhận giao đơn hàng này không? Xuất hóa đơn h…" at bounding box center [766, 186] width 316 height 136
click at [862, 231] on span "Xác nhận" at bounding box center [876, 240] width 65 height 20
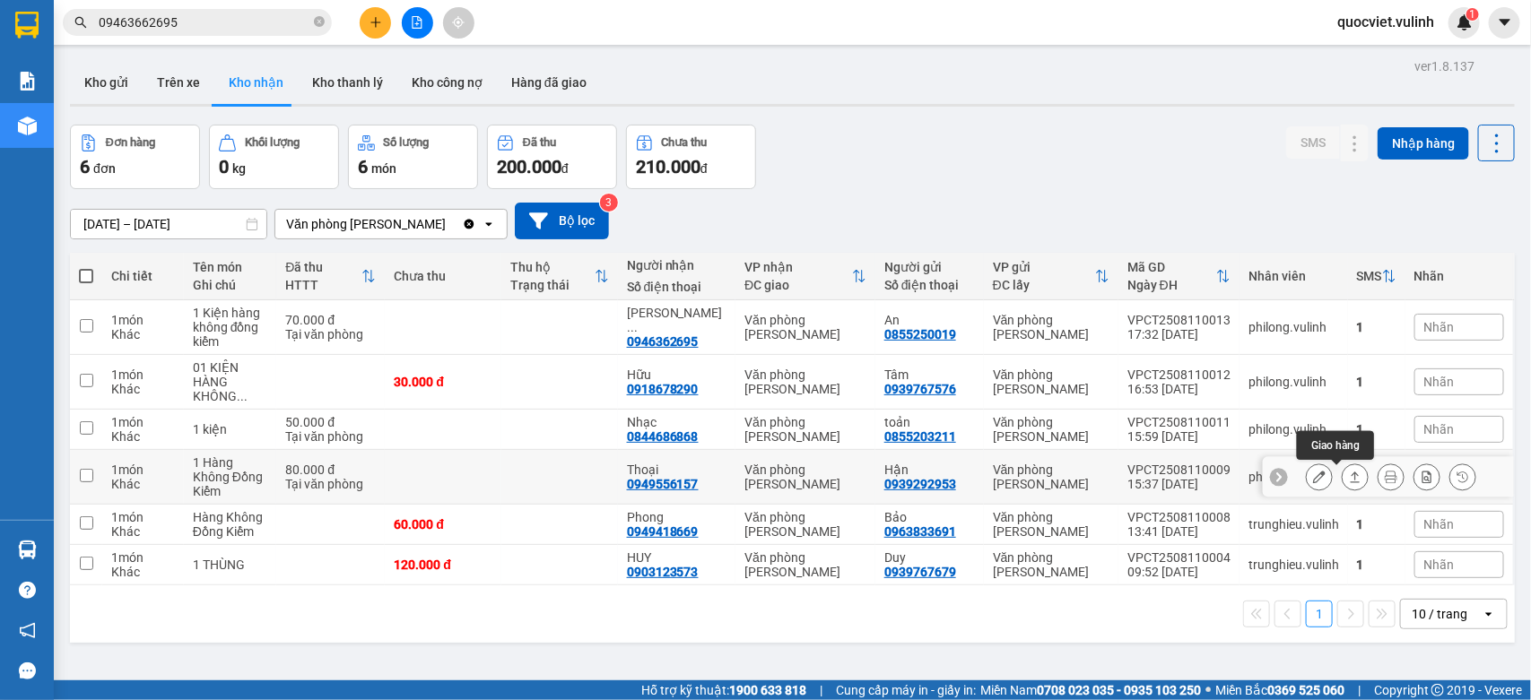
click at [1349, 472] on icon at bounding box center [1355, 477] width 13 height 13
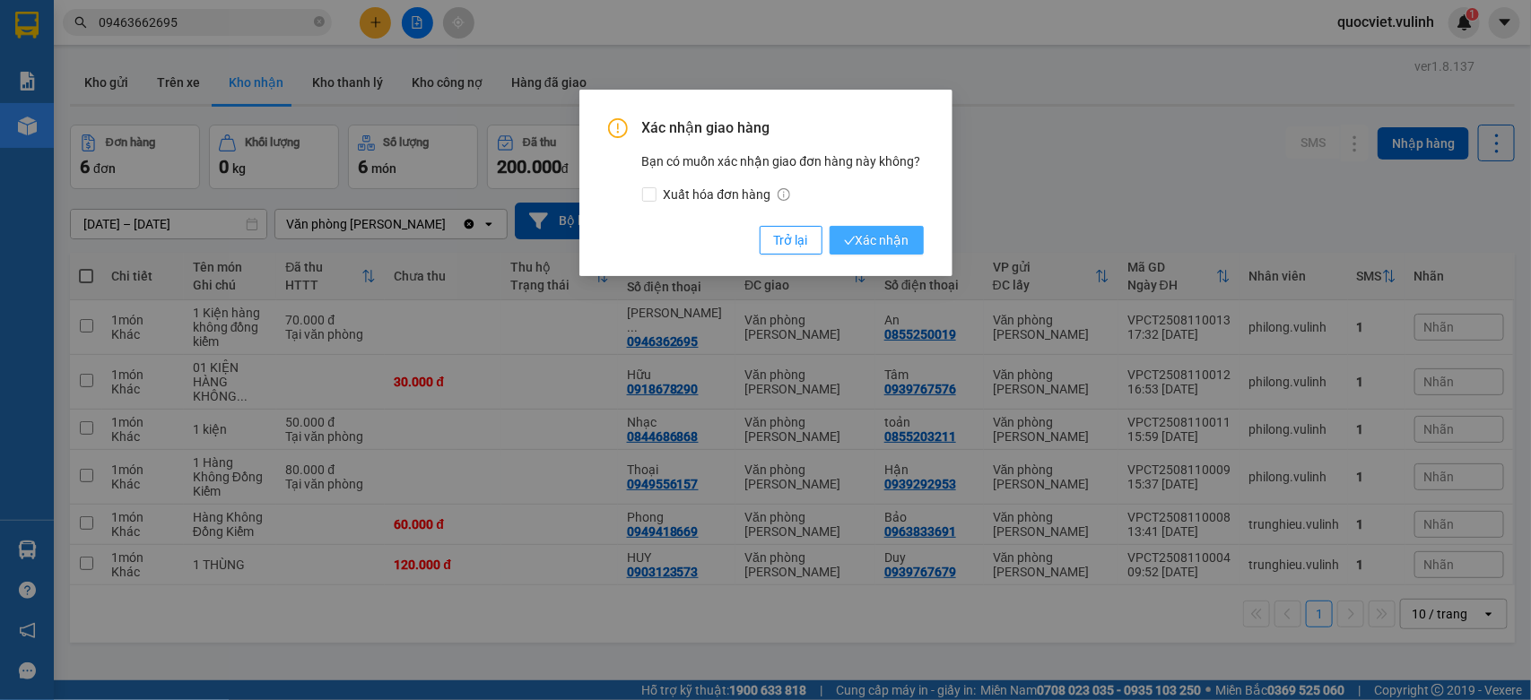
click at [906, 243] on span "Xác nhận" at bounding box center [876, 240] width 65 height 20
